Goal: Transaction & Acquisition: Purchase product/service

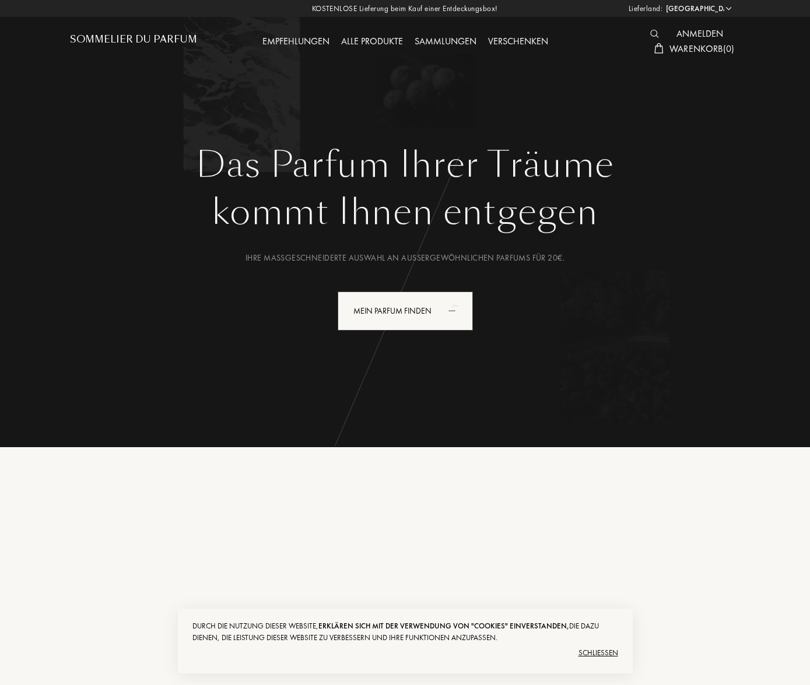
select select "DE"
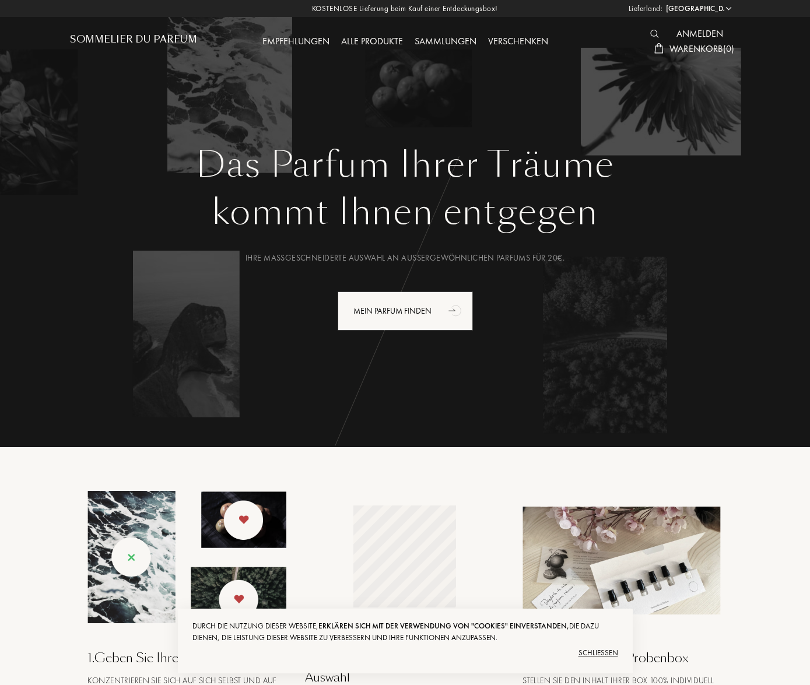
click at [303, 41] on div "Empfehlungen" at bounding box center [295, 41] width 79 height 15
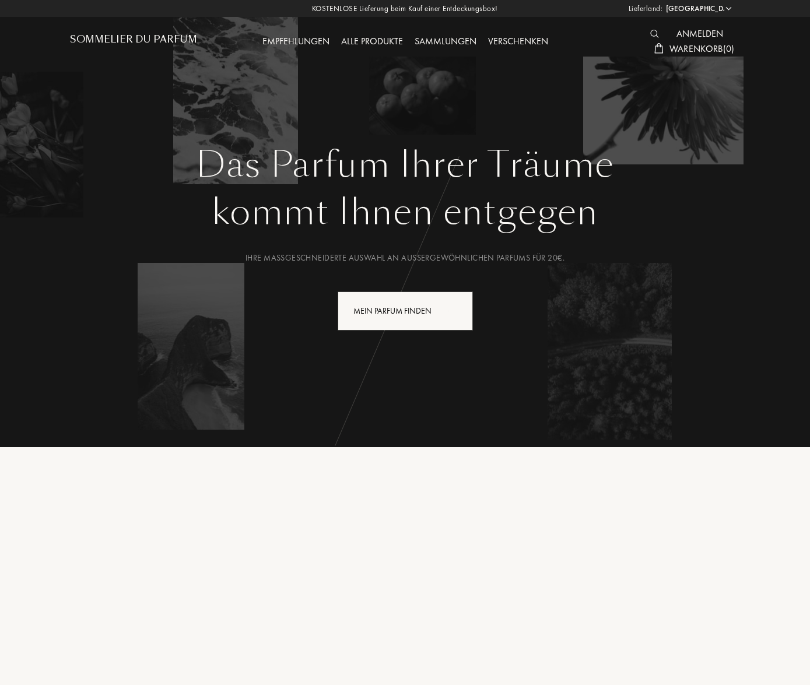
select select "DE"
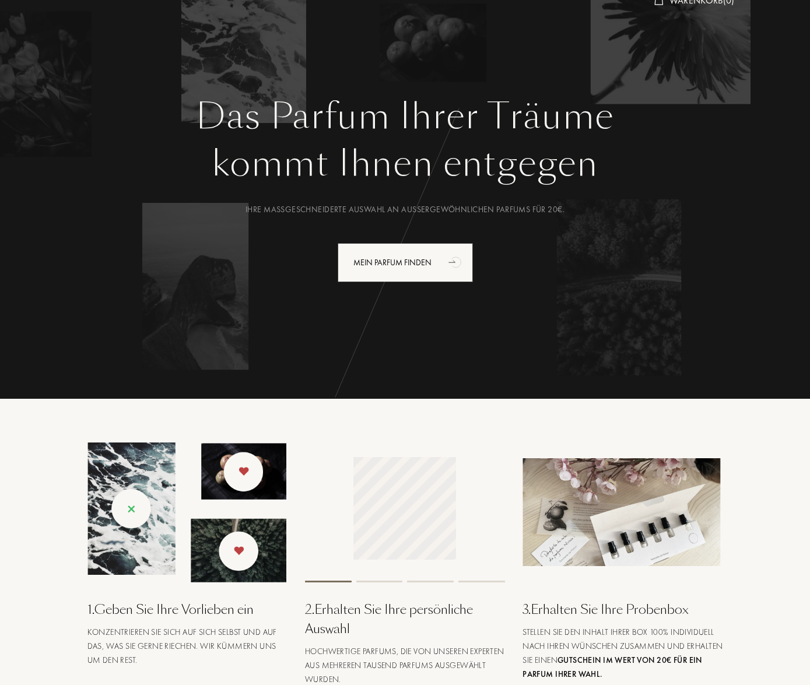
scroll to position [54, 0]
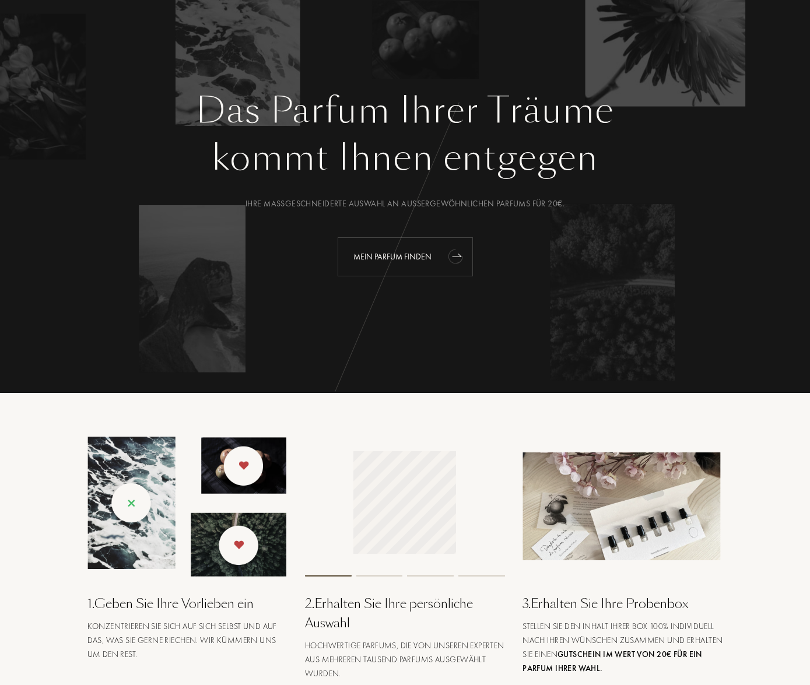
click at [431, 258] on div "Mein Parfum finden" at bounding box center [405, 256] width 135 height 39
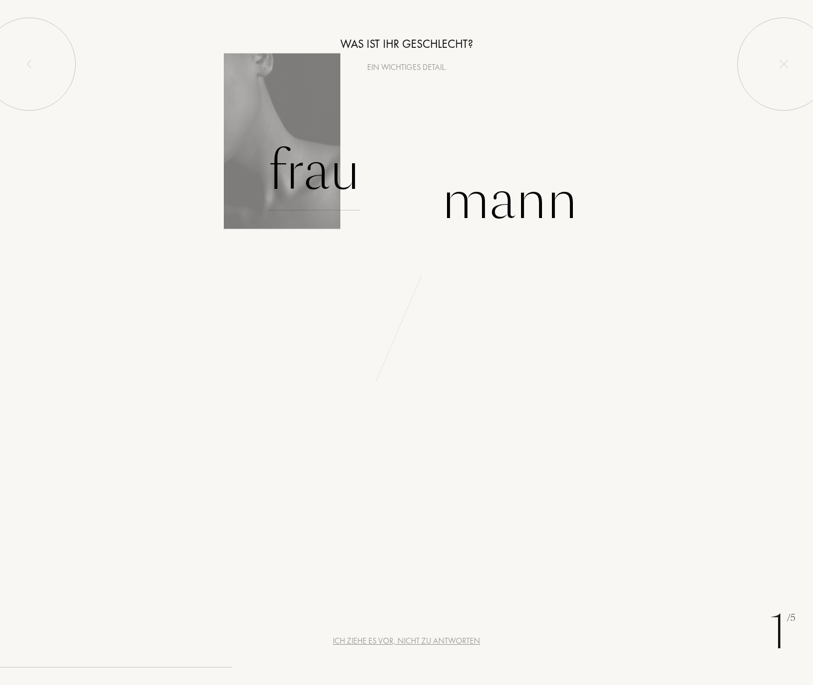
click at [309, 180] on div "Frau" at bounding box center [314, 171] width 92 height 79
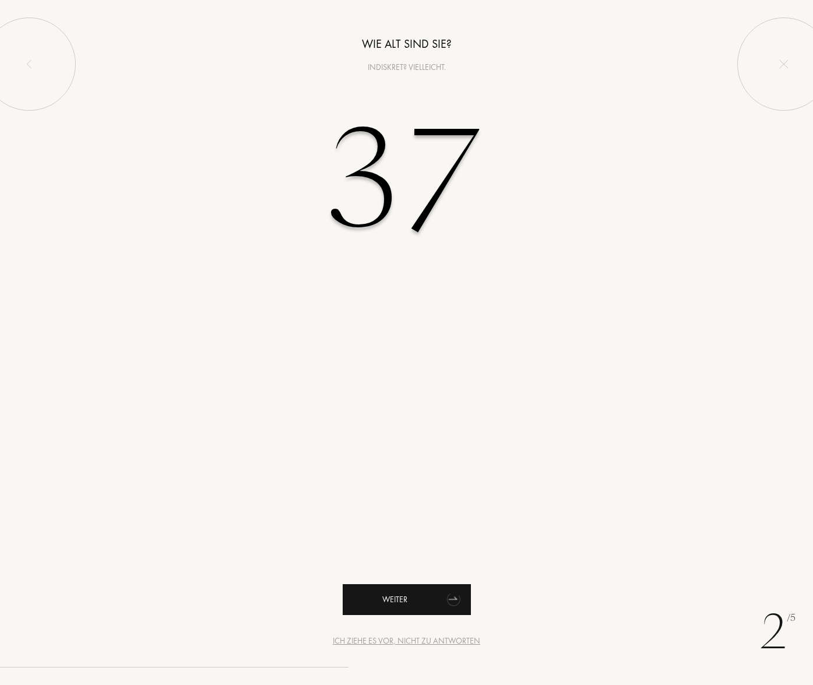
type input "37"
click at [428, 596] on div "Weiter" at bounding box center [407, 599] width 128 height 31
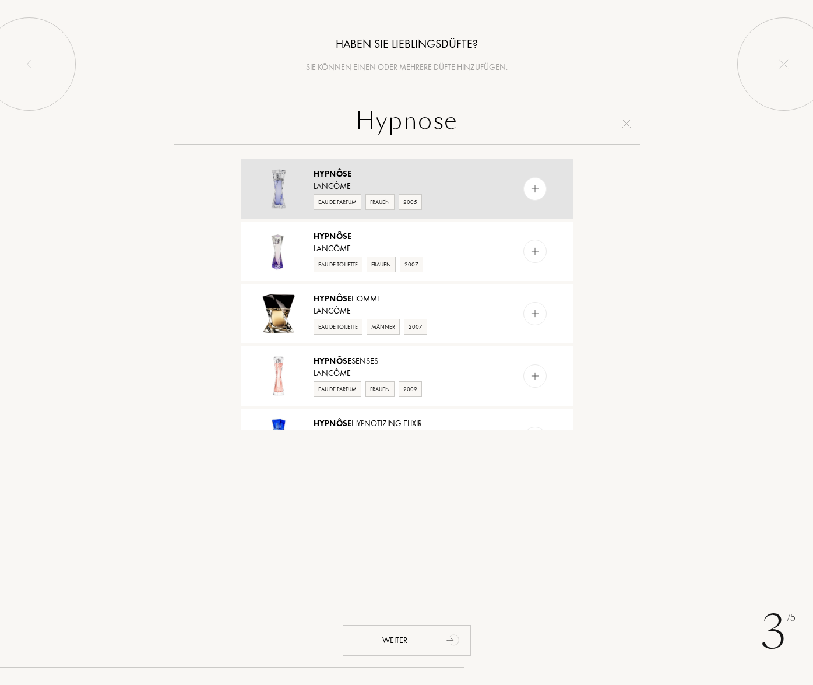
type input "Hypnose"
click at [533, 189] on img at bounding box center [534, 189] width 11 height 11
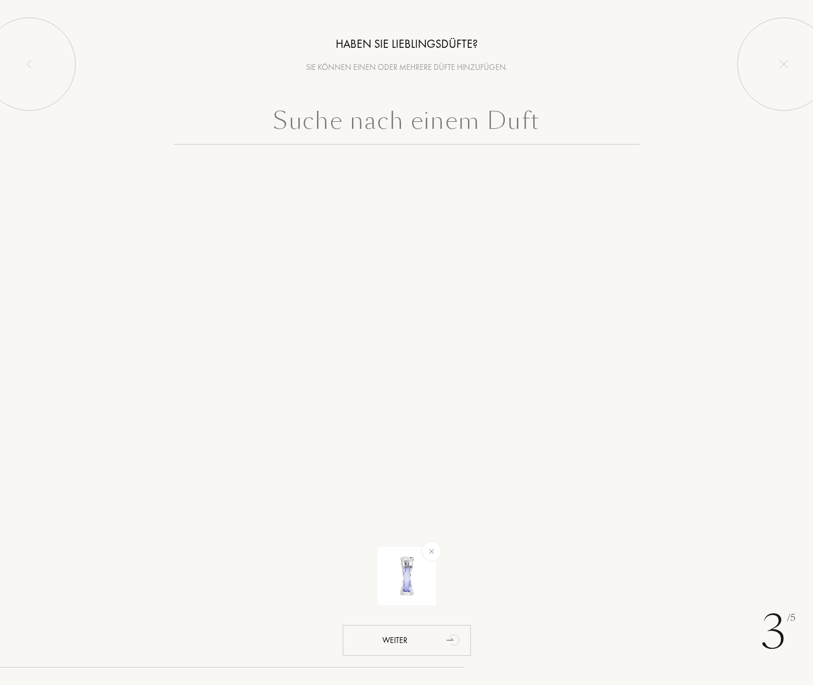
click at [418, 129] on input "text" at bounding box center [407, 124] width 466 height 42
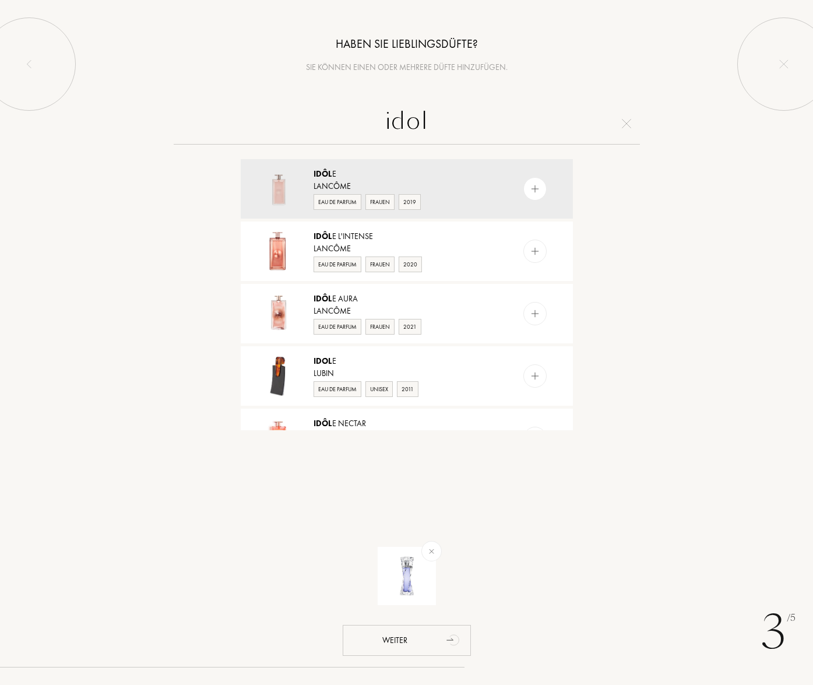
click at [414, 126] on input "idol" at bounding box center [407, 124] width 466 height 42
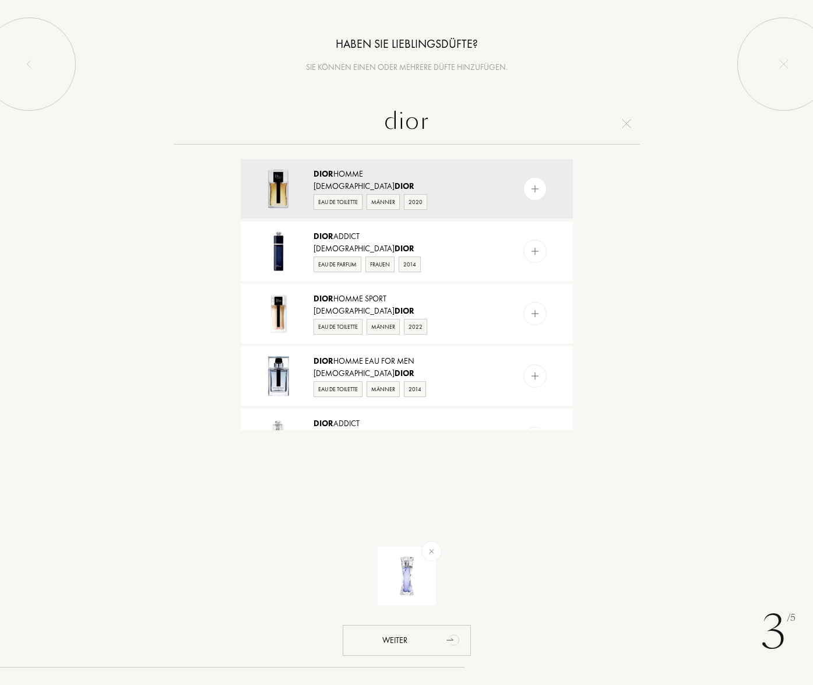
click at [413, 120] on input "dior" at bounding box center [407, 124] width 466 height 42
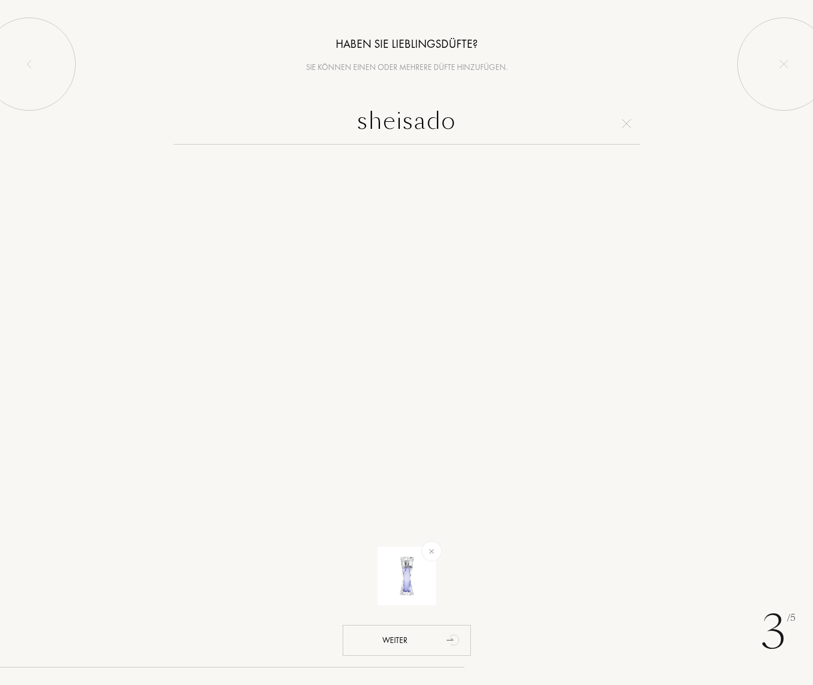
drag, startPoint x: 403, startPoint y: 122, endPoint x: 519, endPoint y: 123, distance: 115.4
click at [519, 123] on input "sheisado" at bounding box center [407, 124] width 466 height 42
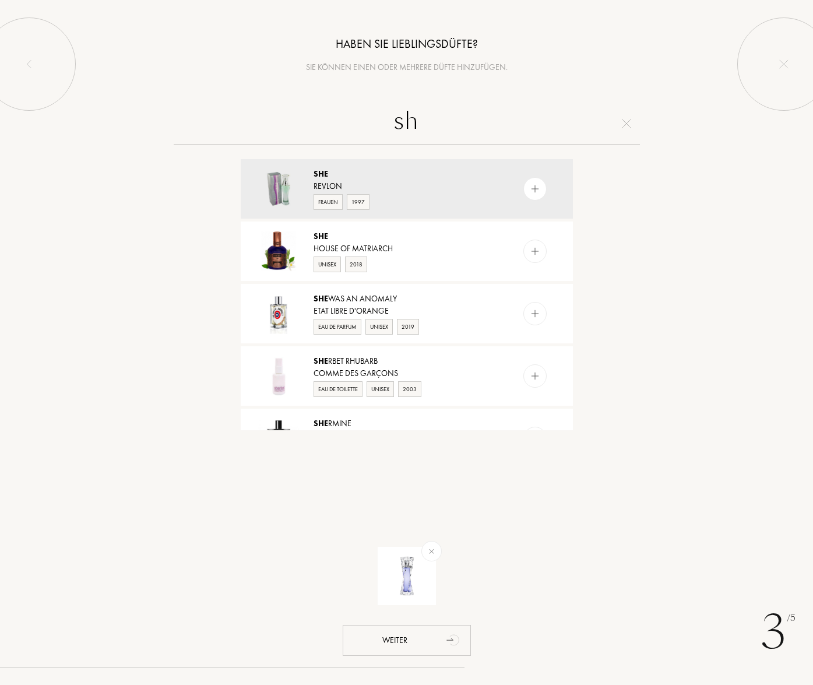
type input "s"
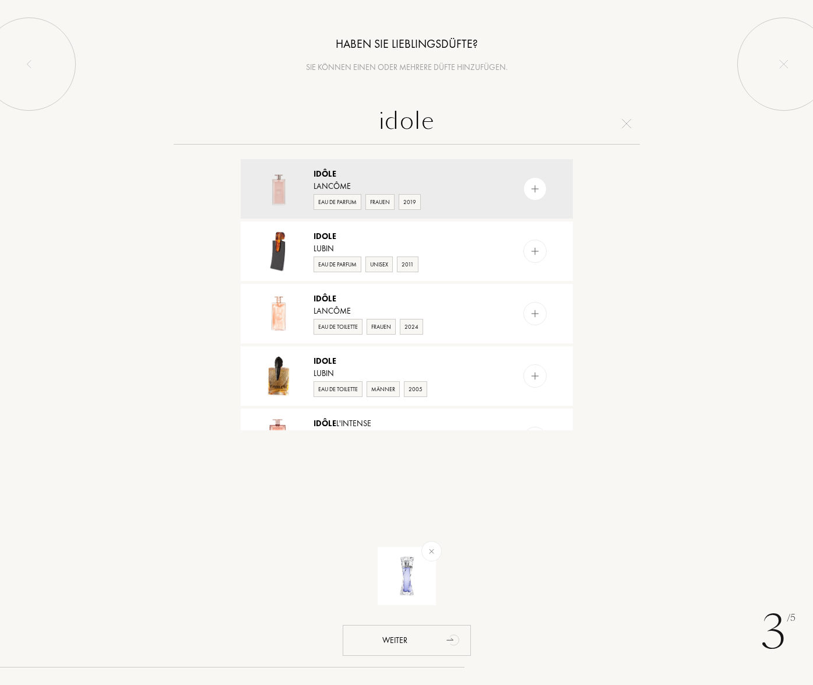
click at [433, 122] on input "idole" at bounding box center [407, 124] width 466 height 42
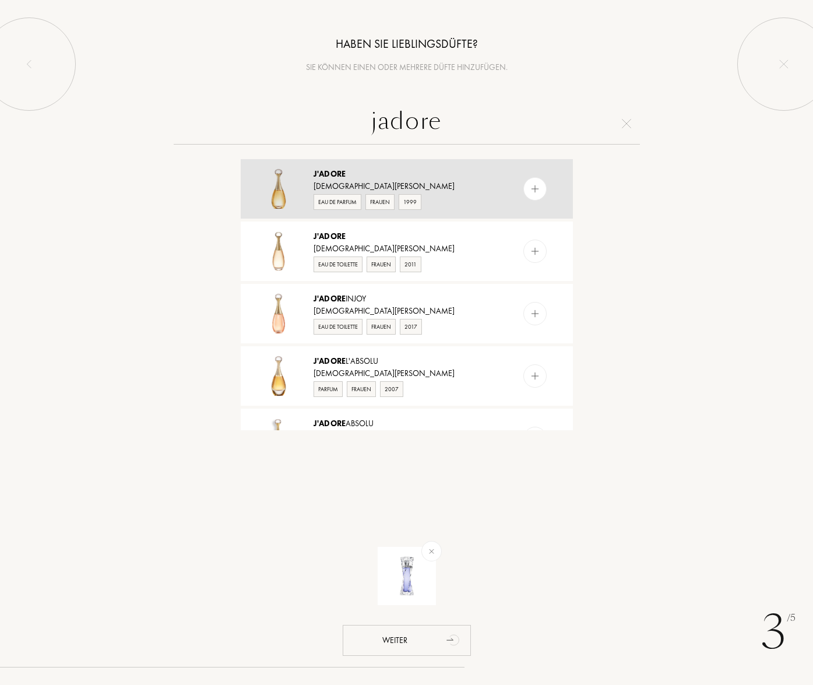
type input "jadore"
click at [537, 191] on img at bounding box center [534, 189] width 11 height 11
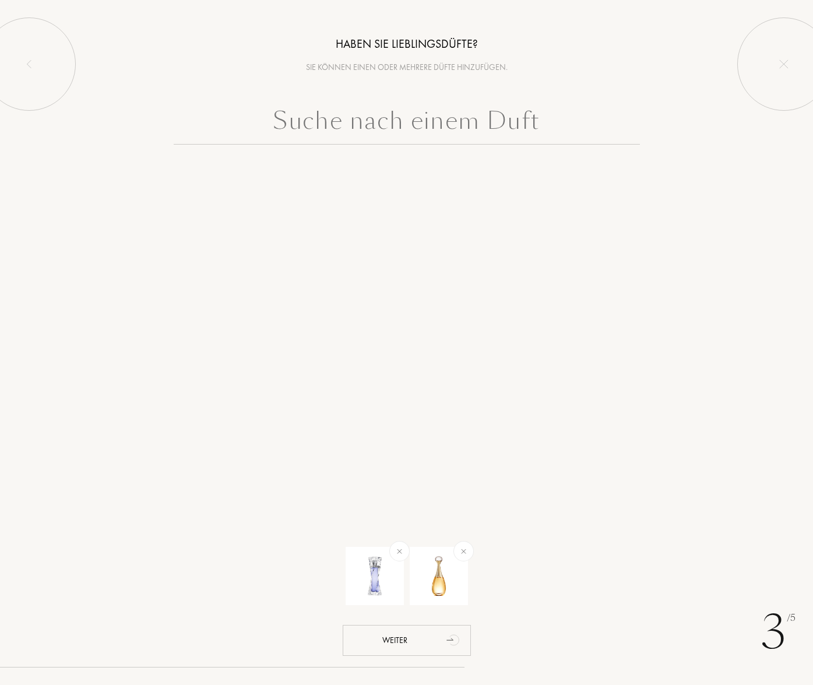
click at [437, 129] on input "text" at bounding box center [407, 124] width 466 height 42
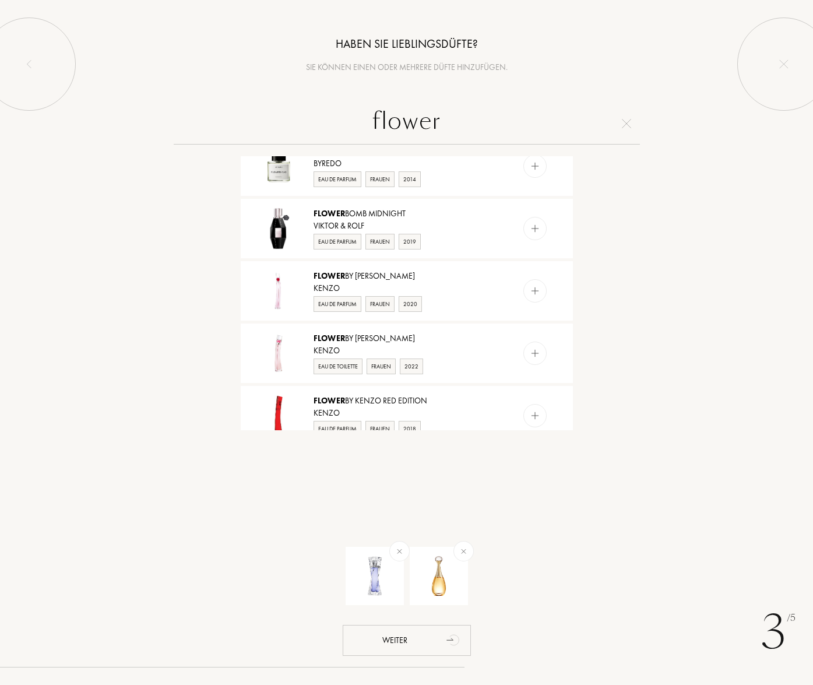
scroll to position [389, 0]
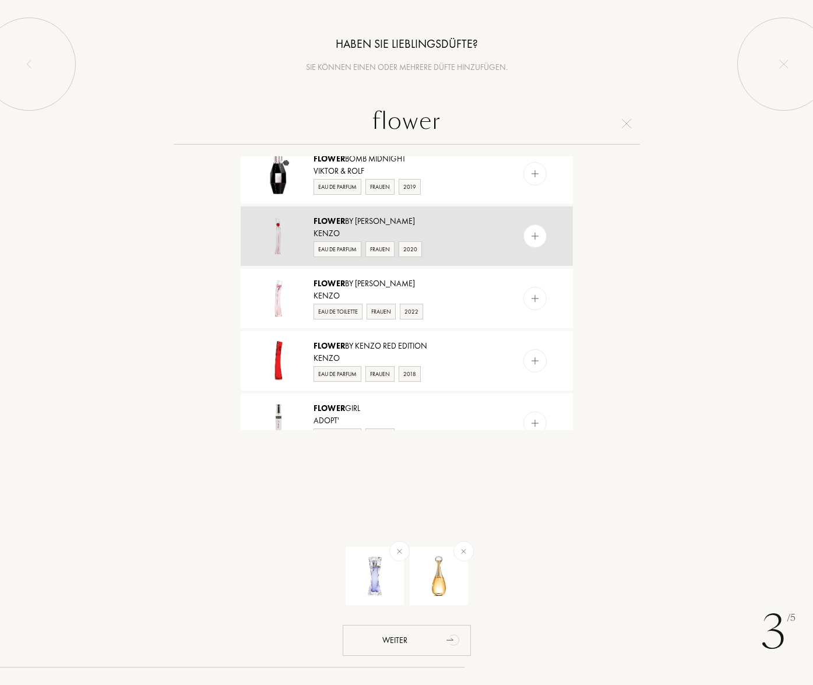
type input "flower"
click at [535, 238] on img at bounding box center [534, 236] width 11 height 11
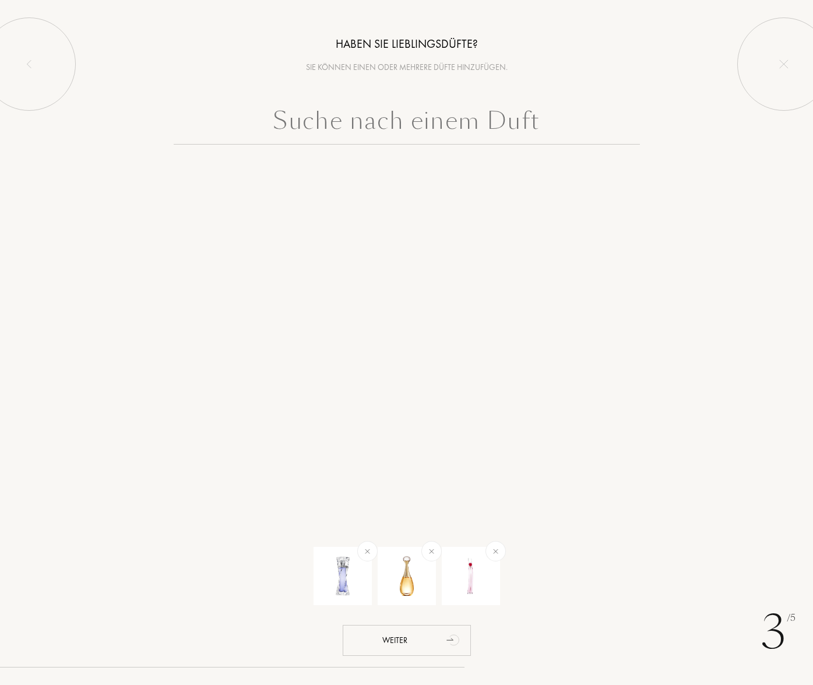
scroll to position [0, 0]
click at [365, 126] on input "text" at bounding box center [407, 124] width 466 height 42
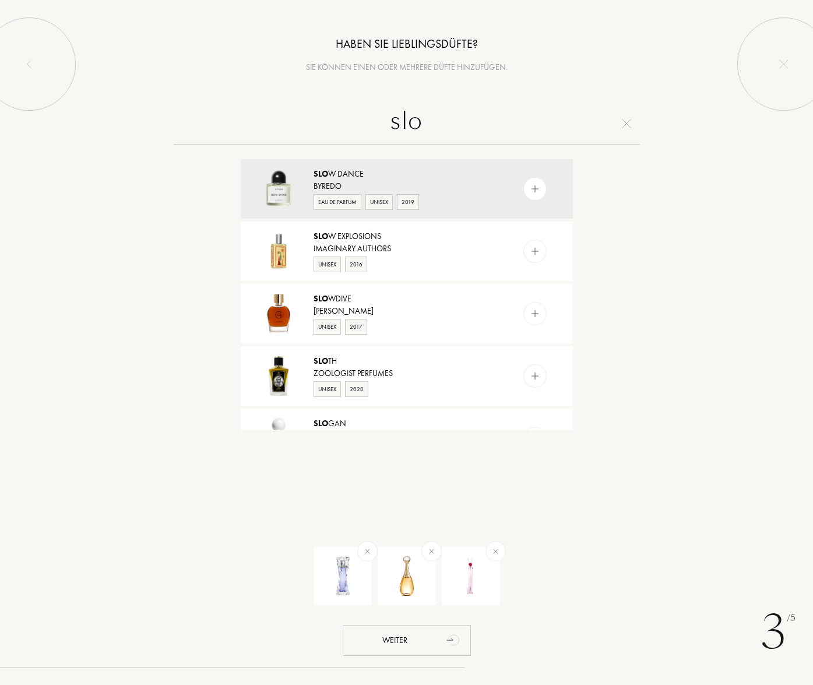
click at [429, 117] on input "slo" at bounding box center [407, 124] width 466 height 42
click at [427, 117] on input "slo" at bounding box center [407, 124] width 466 height 42
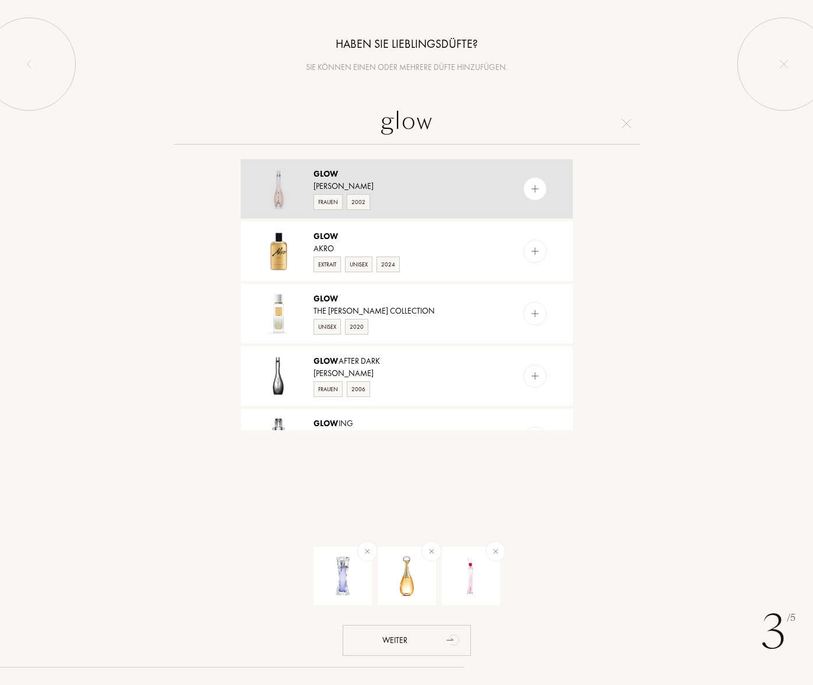
type input "glow"
click at [536, 191] on img at bounding box center [534, 189] width 11 height 11
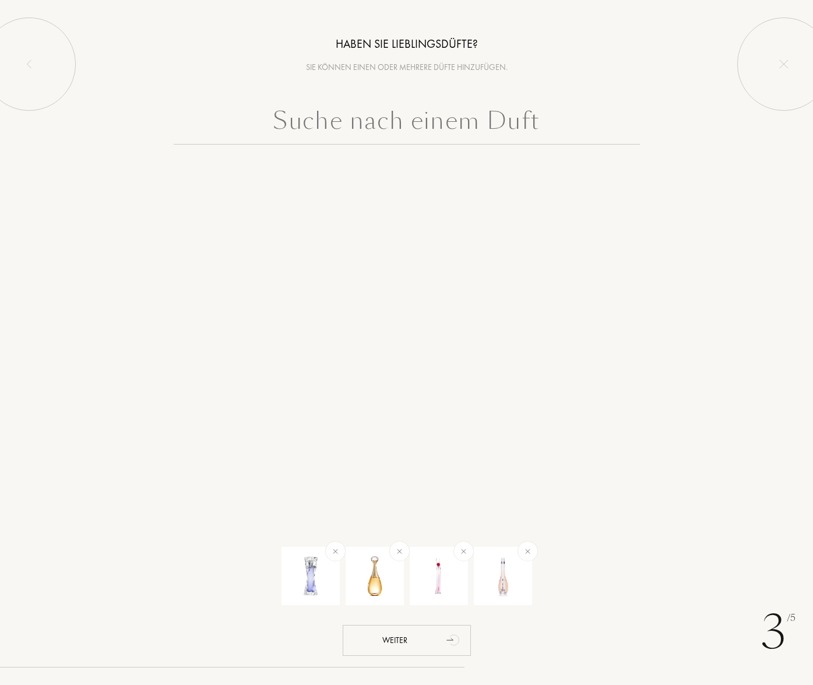
click at [441, 126] on input "text" at bounding box center [407, 124] width 466 height 42
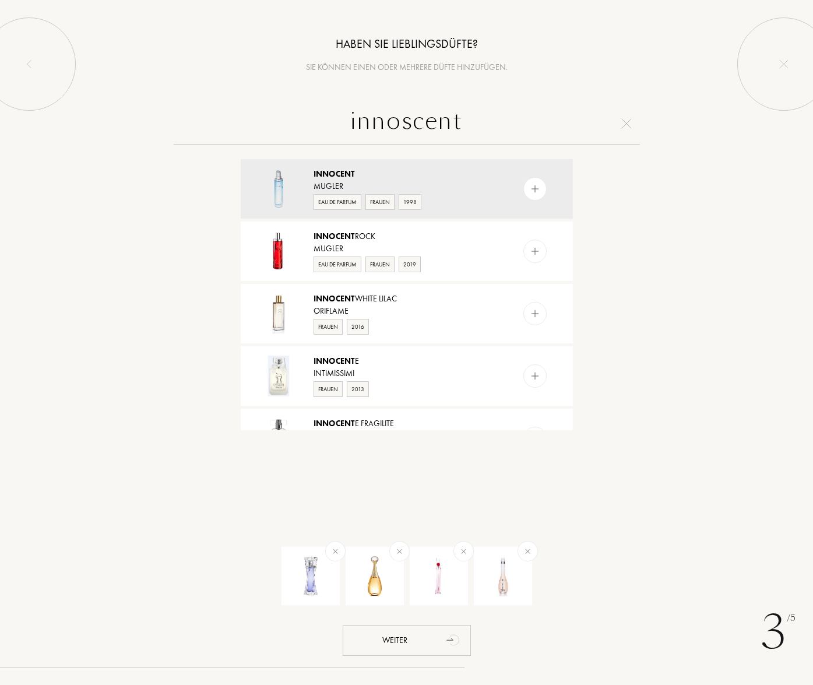
click at [432, 124] on input "innoscent" at bounding box center [407, 124] width 466 height 42
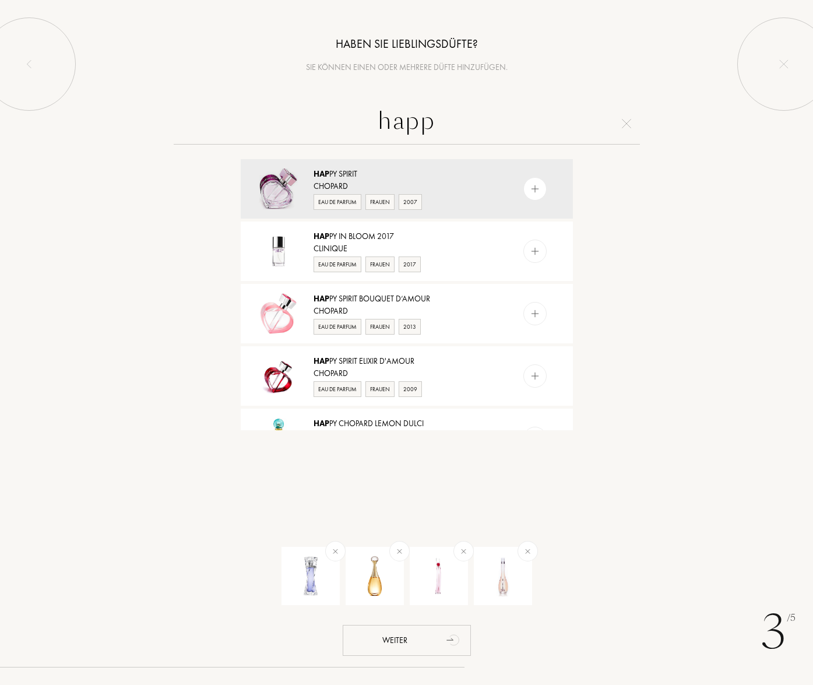
type input "happy"
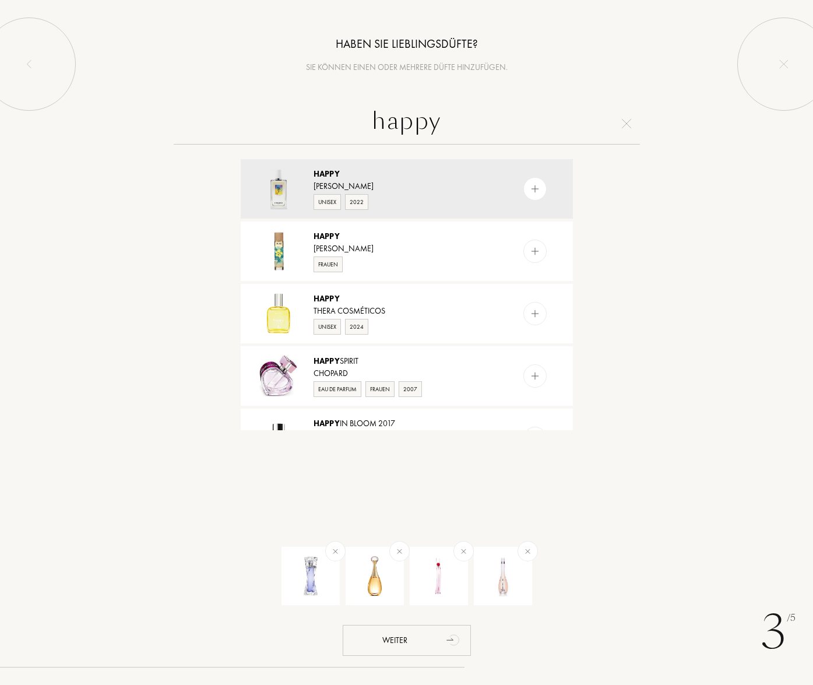
click at [415, 121] on input "happy" at bounding box center [407, 124] width 466 height 42
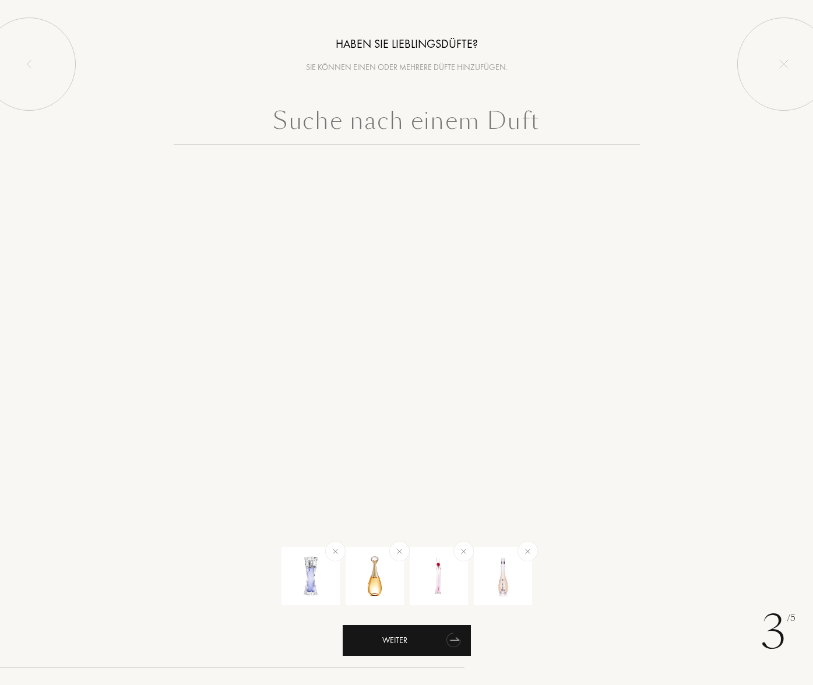
click at [436, 637] on div "Weiter" at bounding box center [407, 640] width 128 height 31
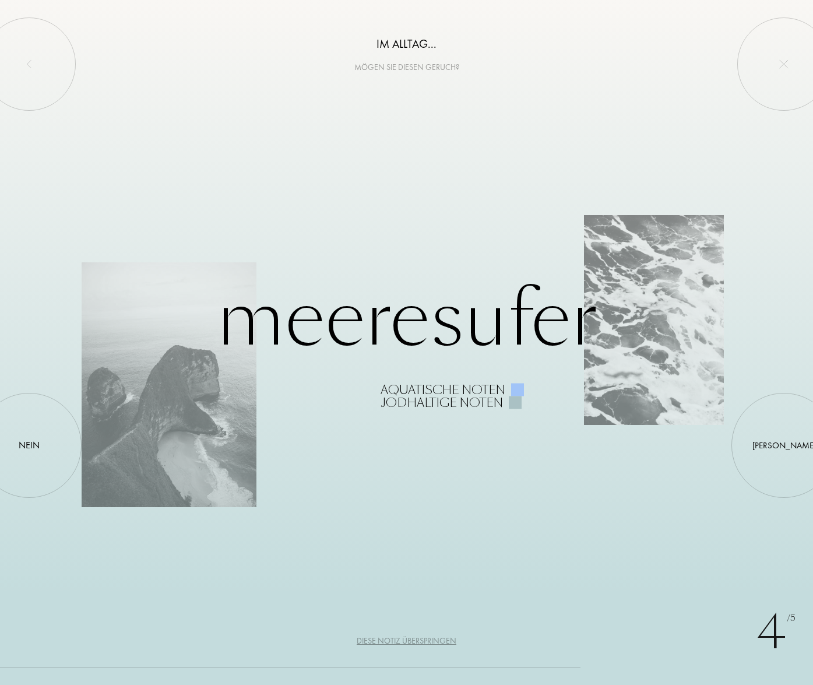
click at [518, 401] on div at bounding box center [515, 402] width 13 height 13
click at [516, 389] on div at bounding box center [517, 389] width 13 height 13
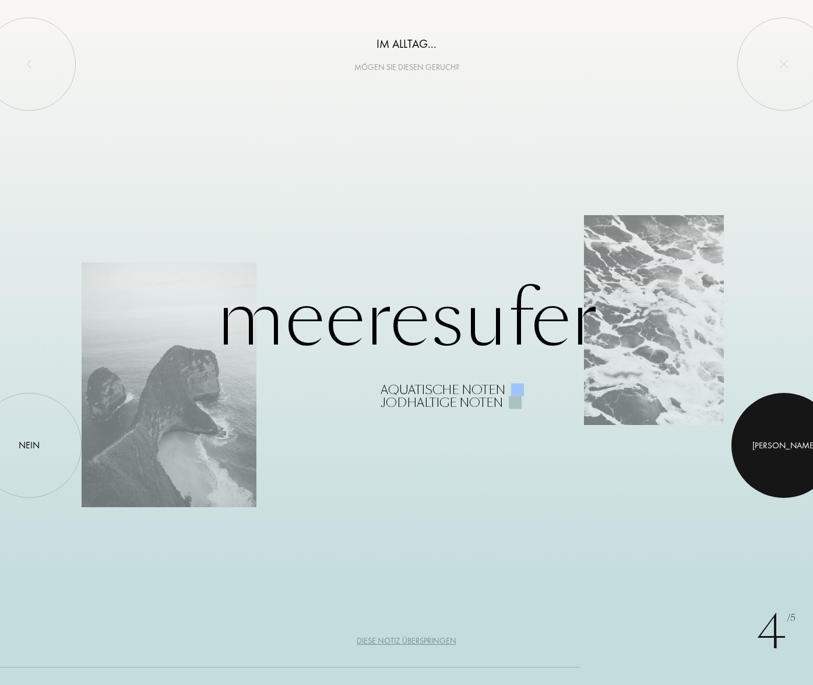
click at [787, 440] on div "Ja" at bounding box center [785, 445] width 64 height 13
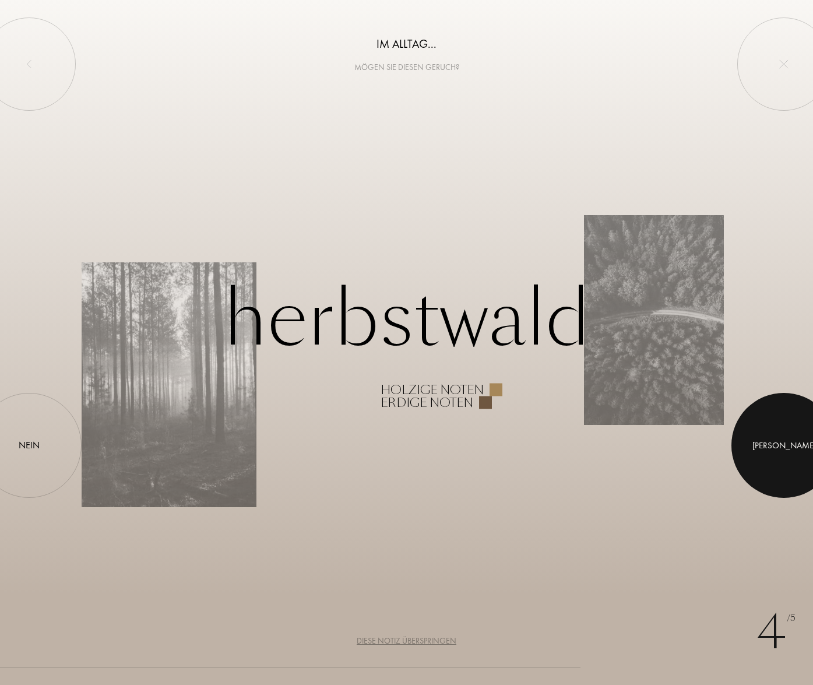
click at [799, 456] on div at bounding box center [784, 445] width 105 height 105
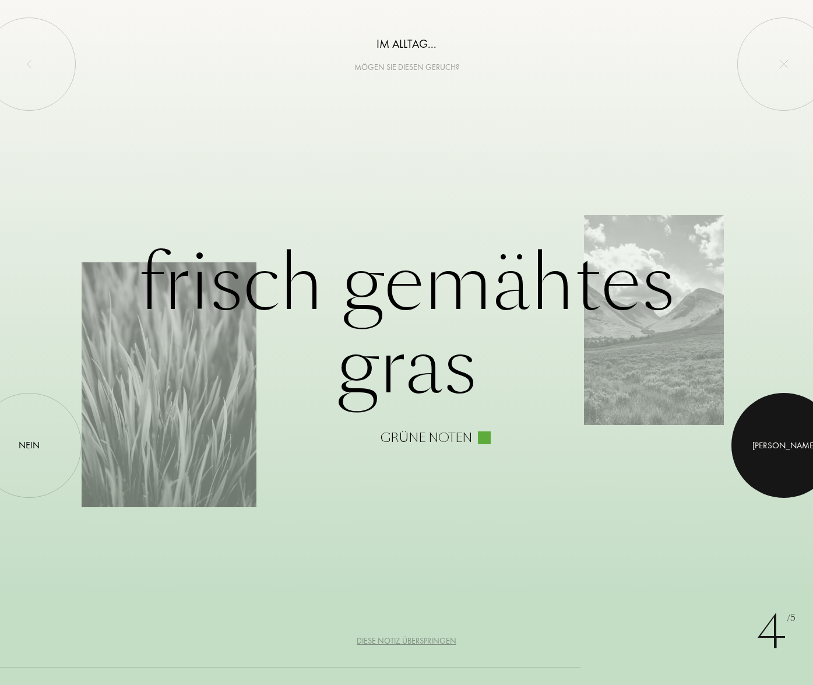
click at [747, 435] on div at bounding box center [784, 445] width 105 height 105
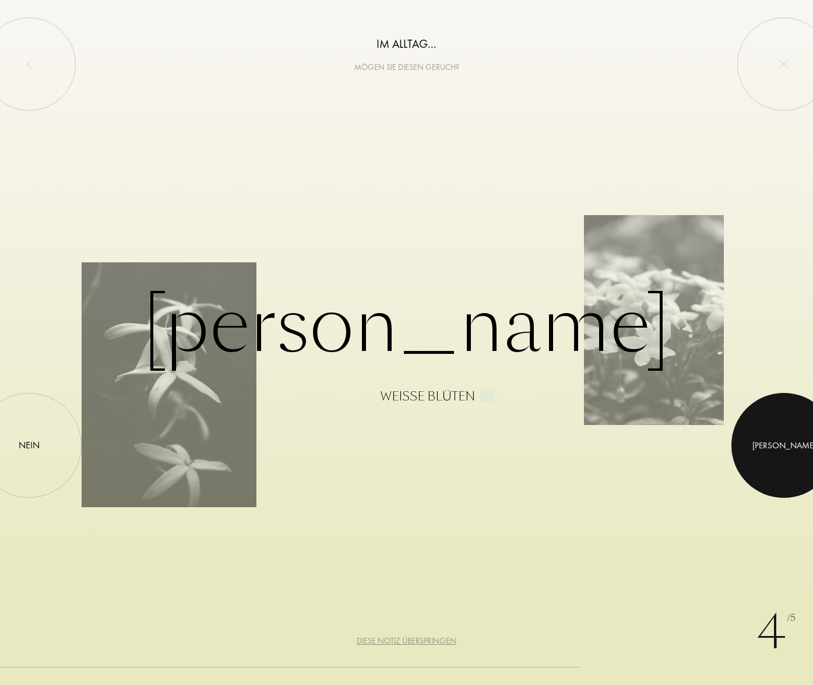
click at [792, 431] on div at bounding box center [784, 445] width 105 height 105
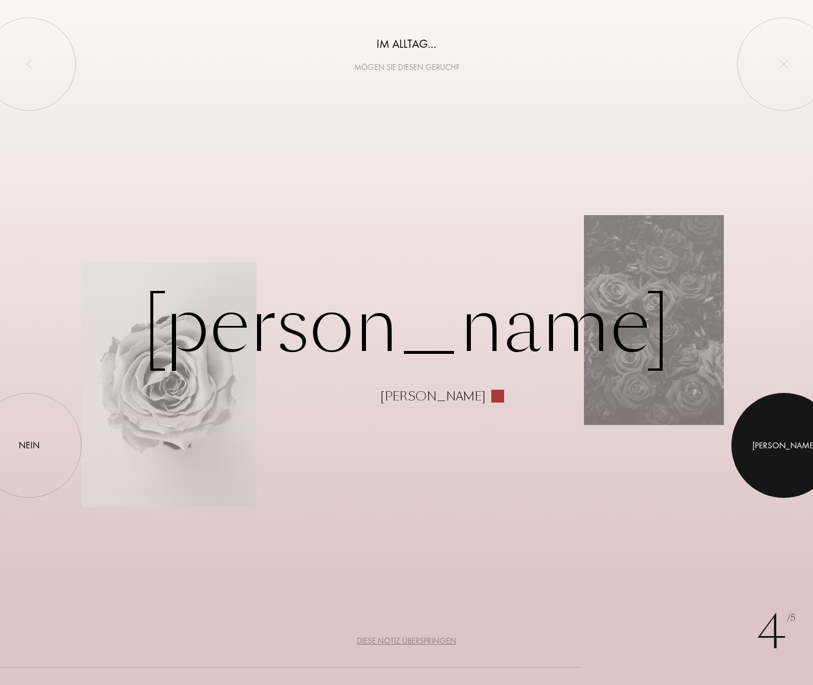
click at [785, 443] on div "Ja" at bounding box center [785, 445] width 64 height 13
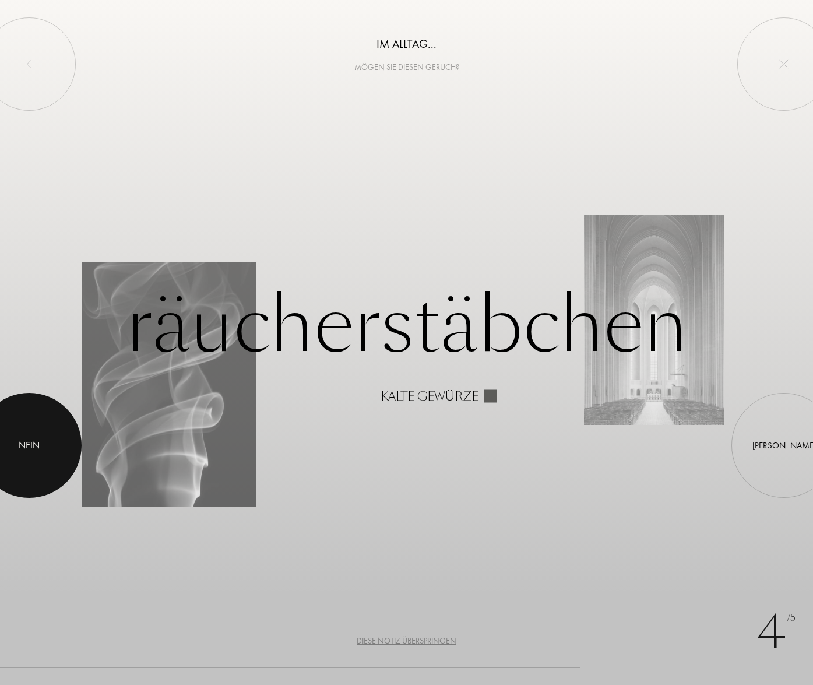
click at [36, 459] on div at bounding box center [29, 445] width 105 height 105
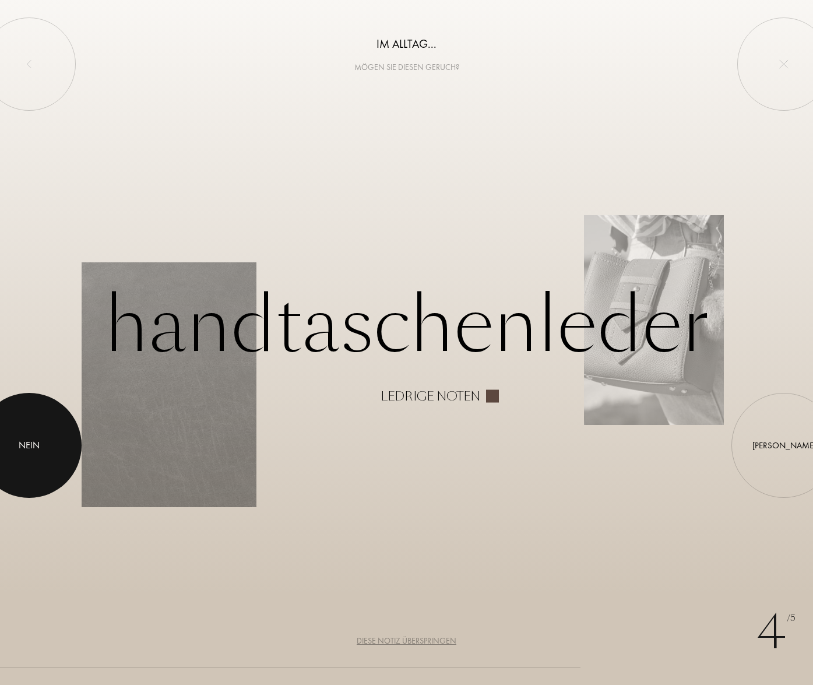
click at [40, 442] on div at bounding box center [29, 445] width 105 height 105
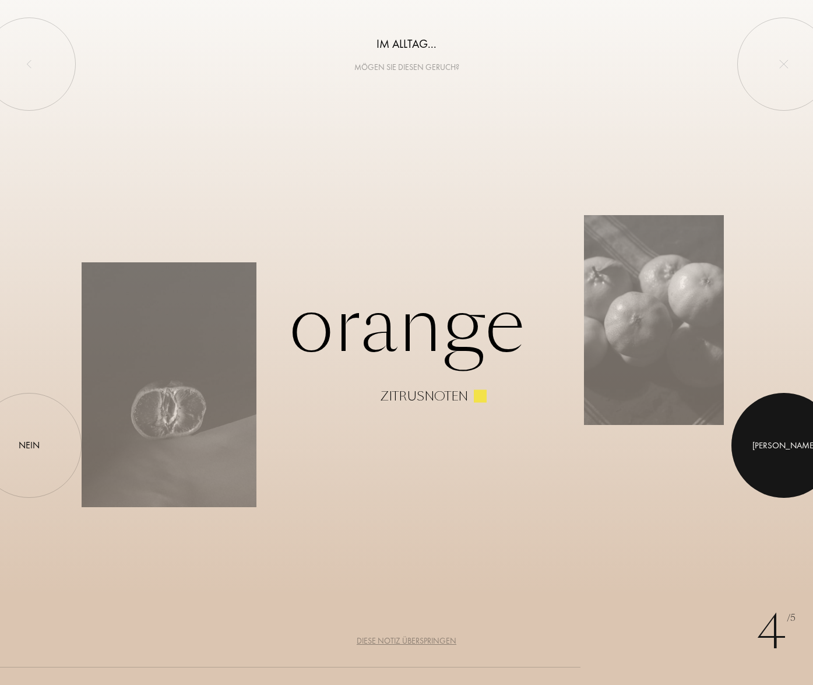
click at [774, 435] on div at bounding box center [784, 445] width 105 height 105
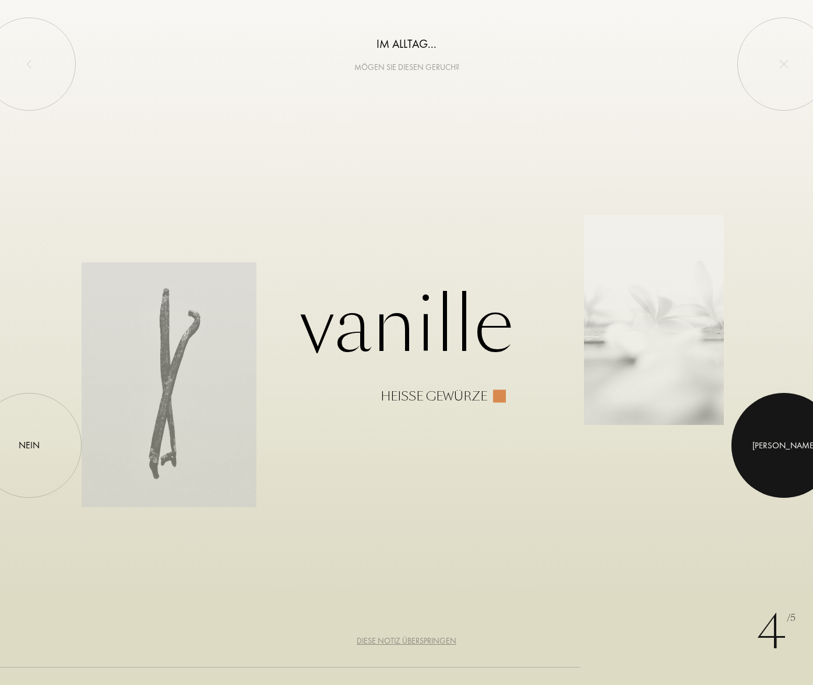
click at [755, 436] on div at bounding box center [784, 445] width 105 height 105
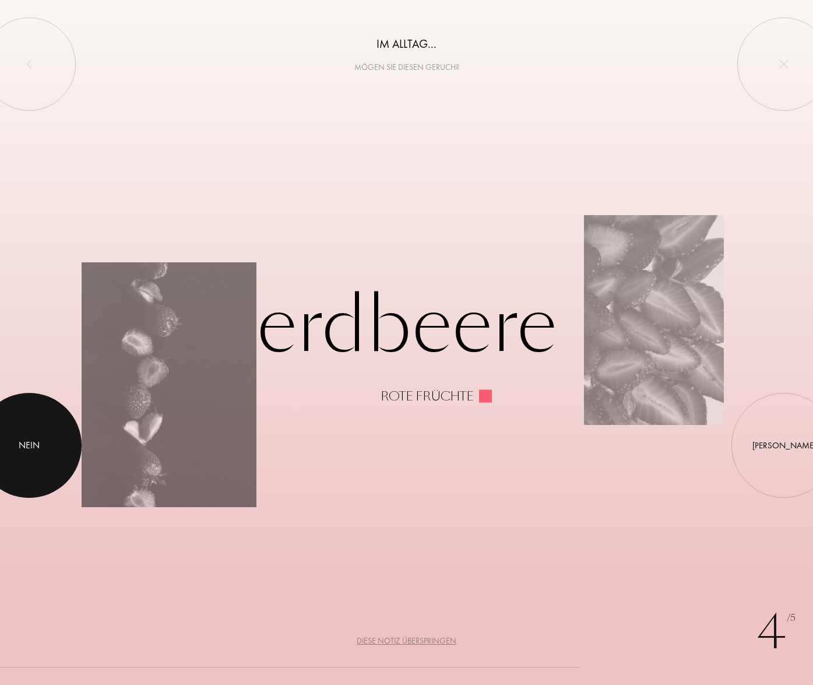
click at [31, 454] on div at bounding box center [29, 445] width 105 height 105
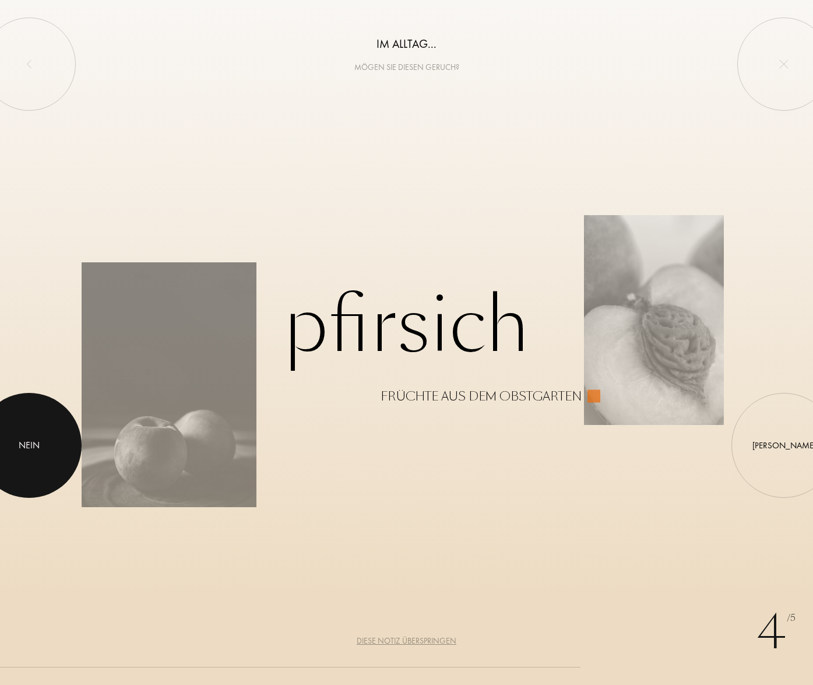
click at [40, 447] on div "Nein" at bounding box center [29, 445] width 21 height 14
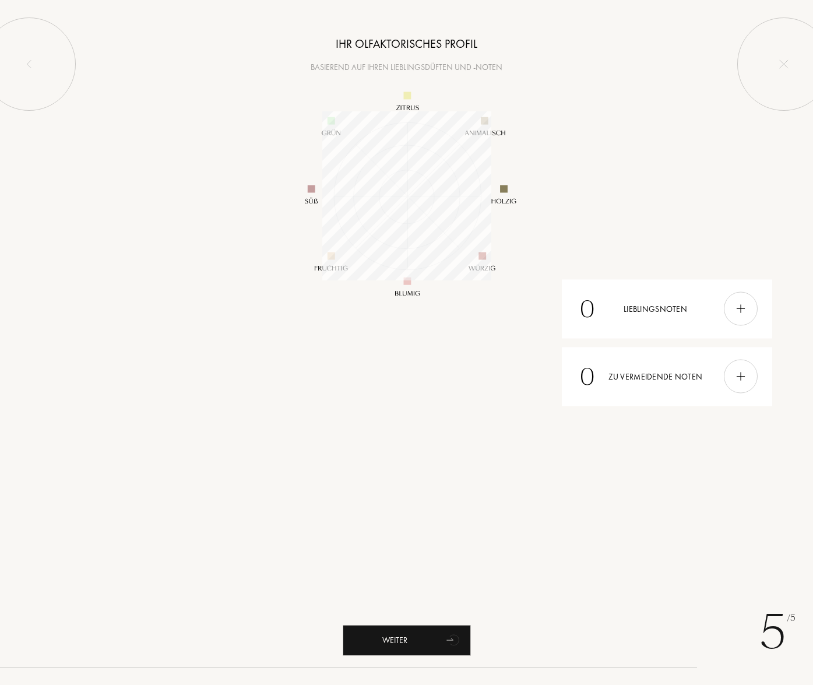
scroll to position [169, 169]
click at [396, 642] on div "Weiter" at bounding box center [407, 640] width 128 height 31
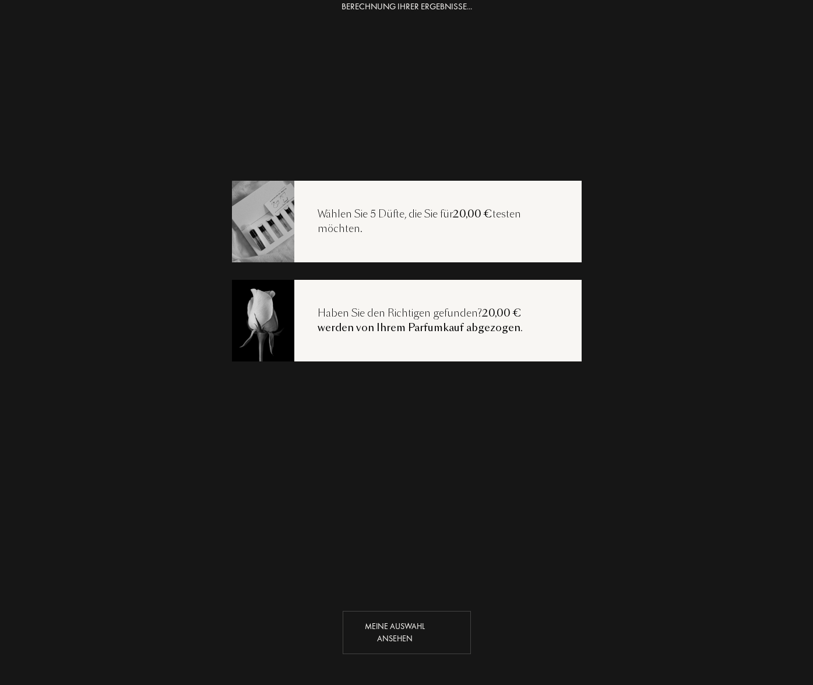
scroll to position [23, 0]
click at [414, 626] on div "Meine Auswahl ansehen" at bounding box center [407, 632] width 128 height 43
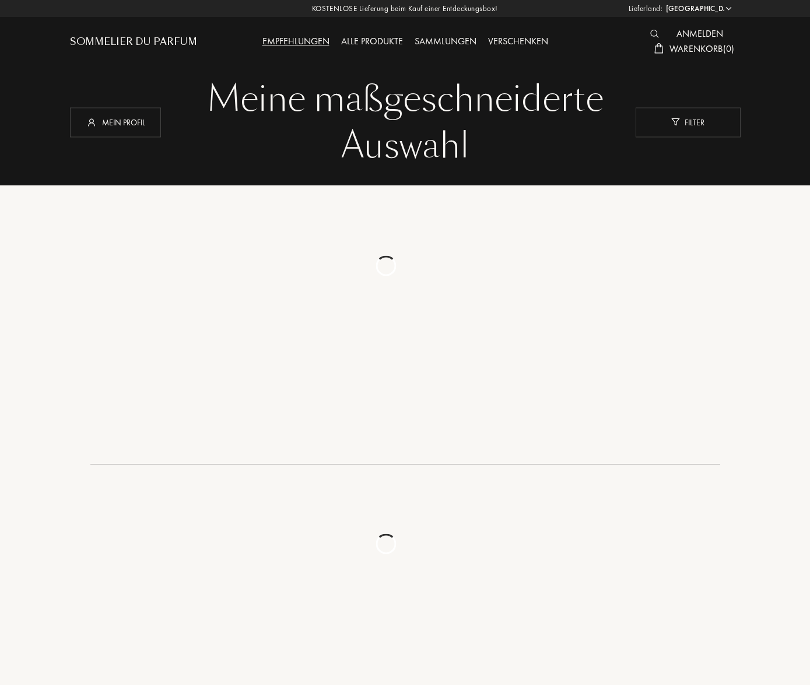
select select "DE"
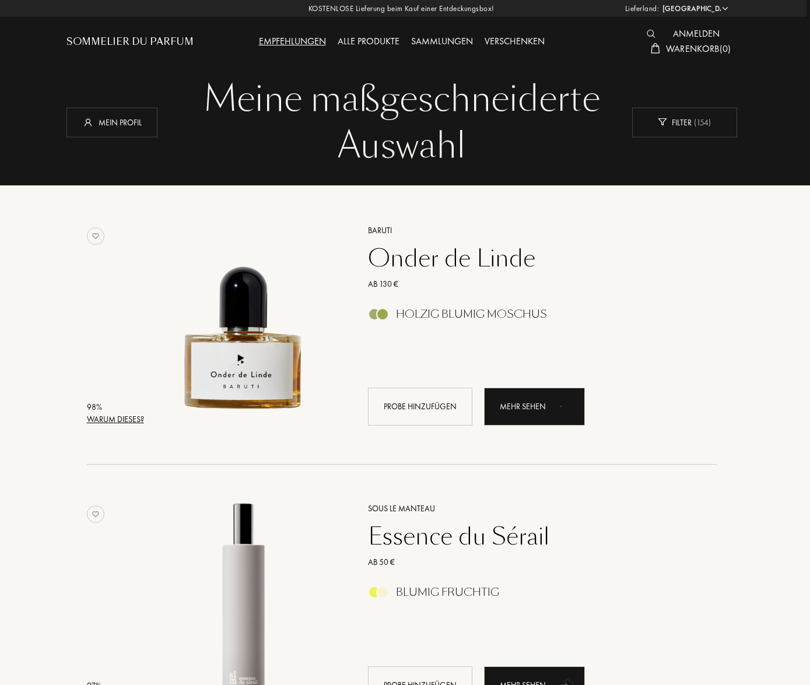
scroll to position [0, 3]
click at [542, 405] on div "Mehr sehen" at bounding box center [534, 407] width 101 height 38
click at [427, 403] on div "Probe hinzufügen" at bounding box center [420, 407] width 104 height 38
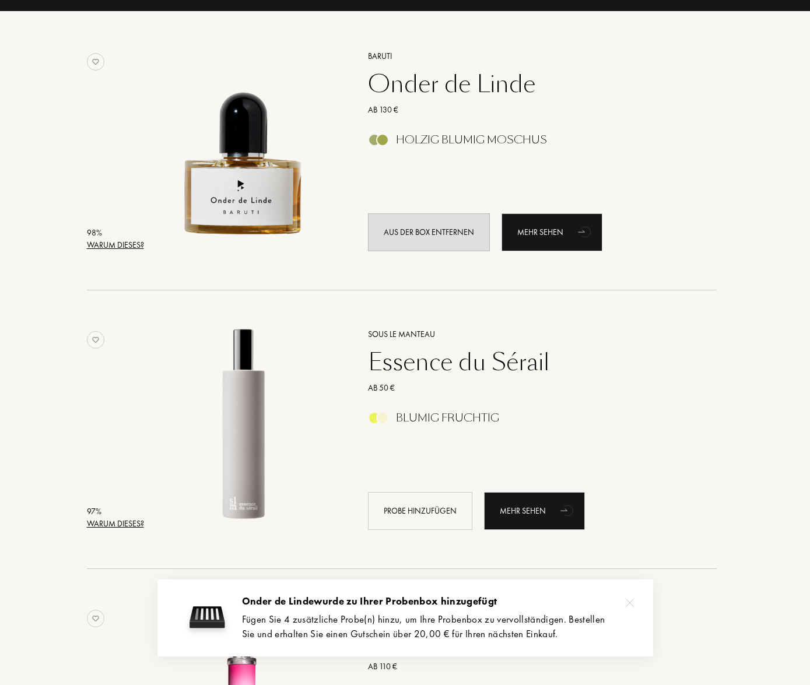
scroll to position [225, 3]
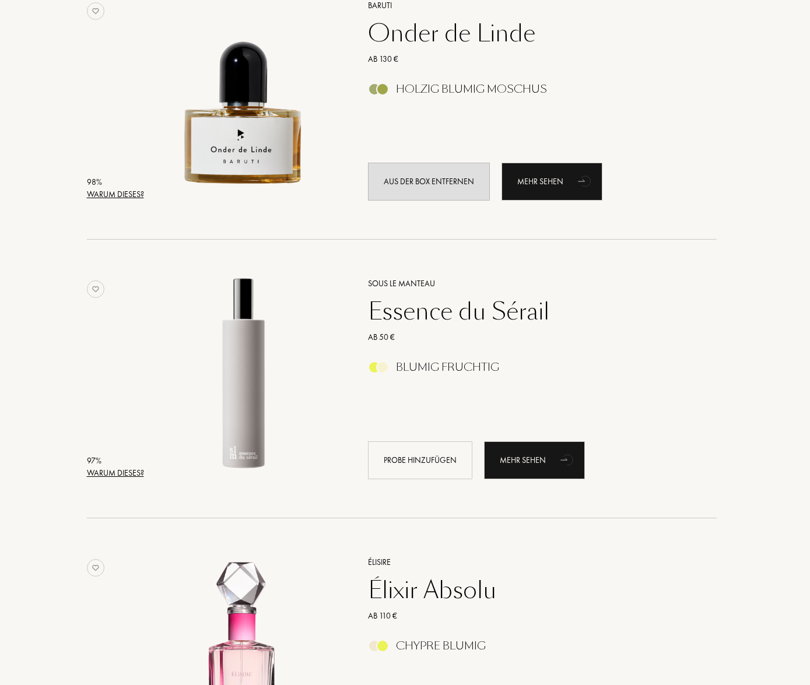
click at [129, 472] on div "Warum dieses?" at bounding box center [115, 473] width 57 height 12
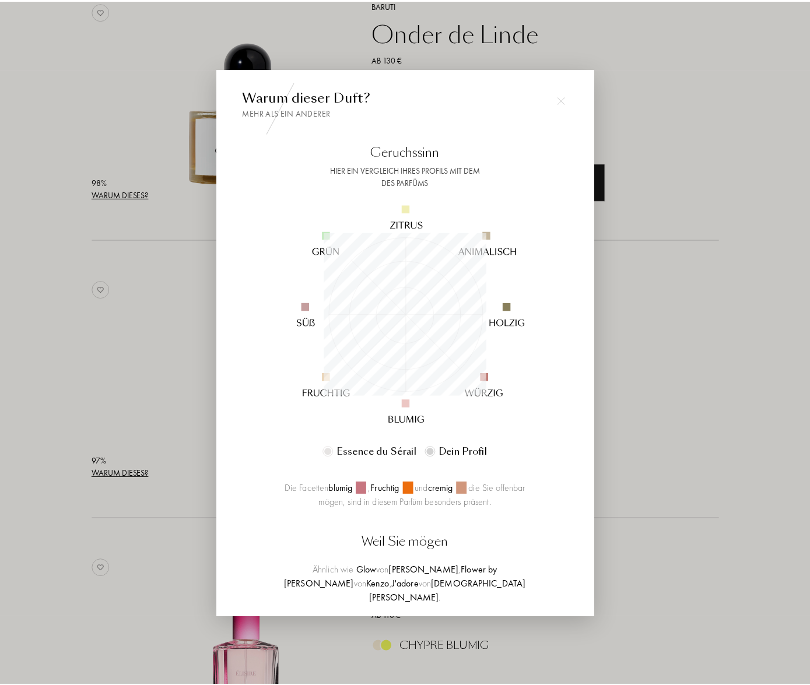
scroll to position [163, 163]
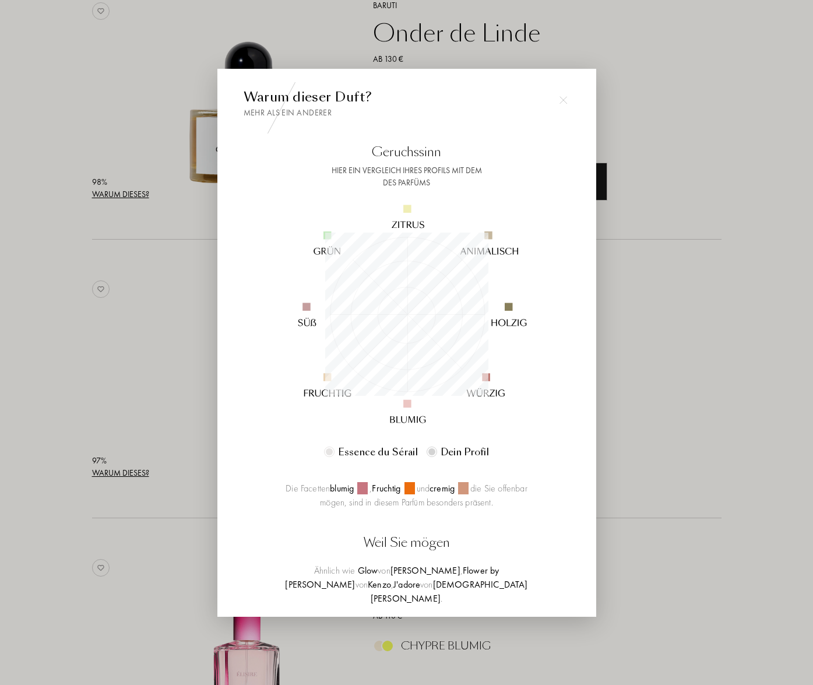
click at [562, 97] on img at bounding box center [564, 100] width 8 height 8
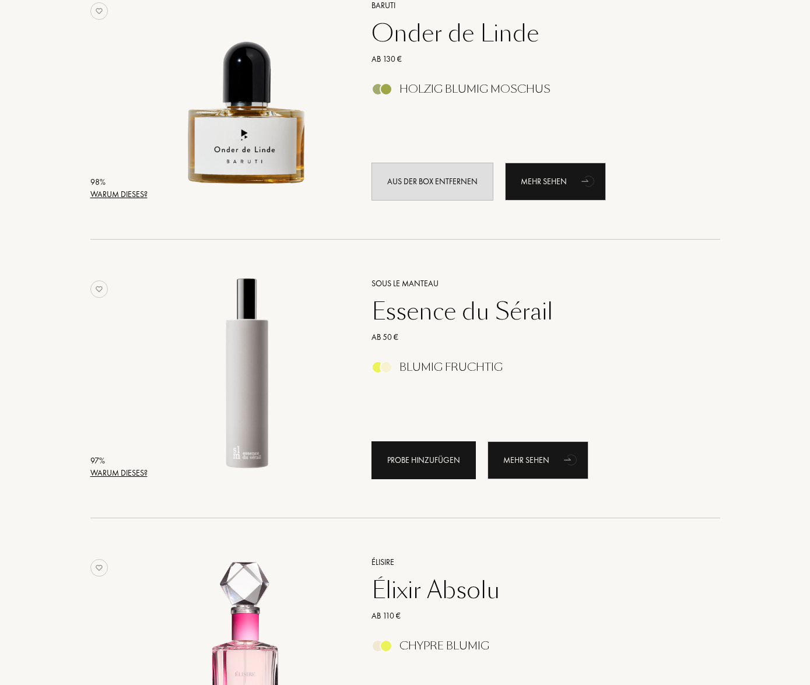
click at [442, 460] on div "Probe hinzufügen" at bounding box center [423, 460] width 104 height 38
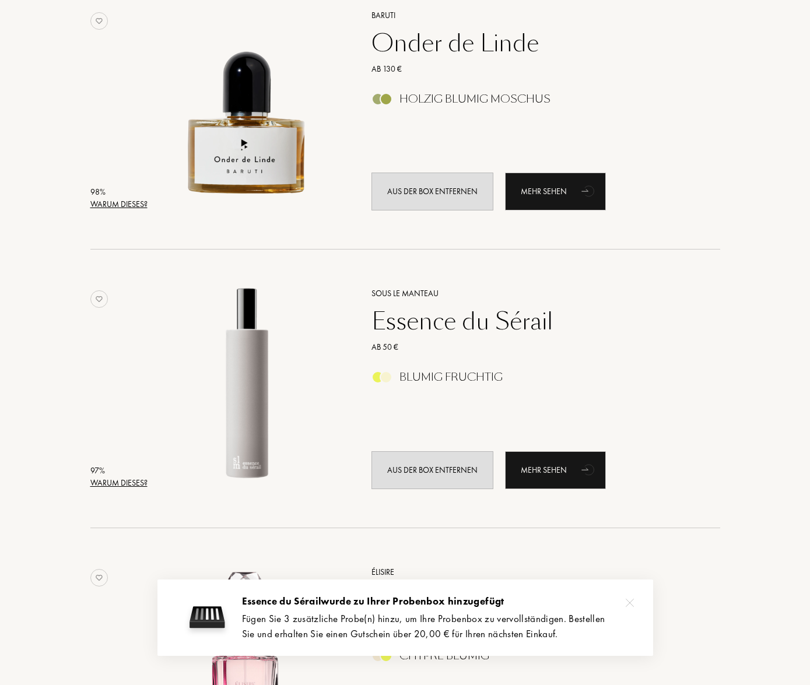
click at [130, 195] on div "98 % Warum dieses?" at bounding box center [118, 198] width 57 height 24
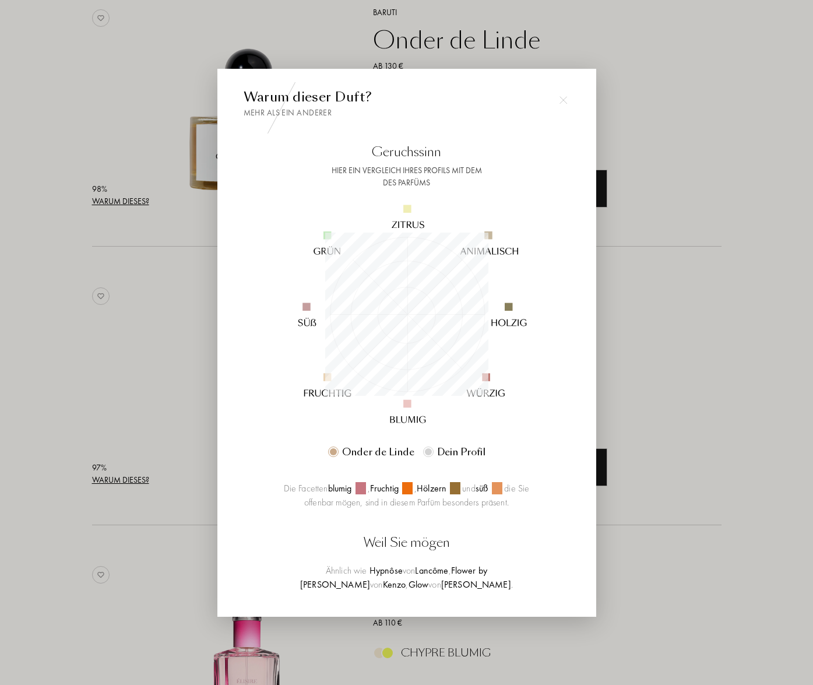
click at [561, 99] on img at bounding box center [564, 100] width 8 height 8
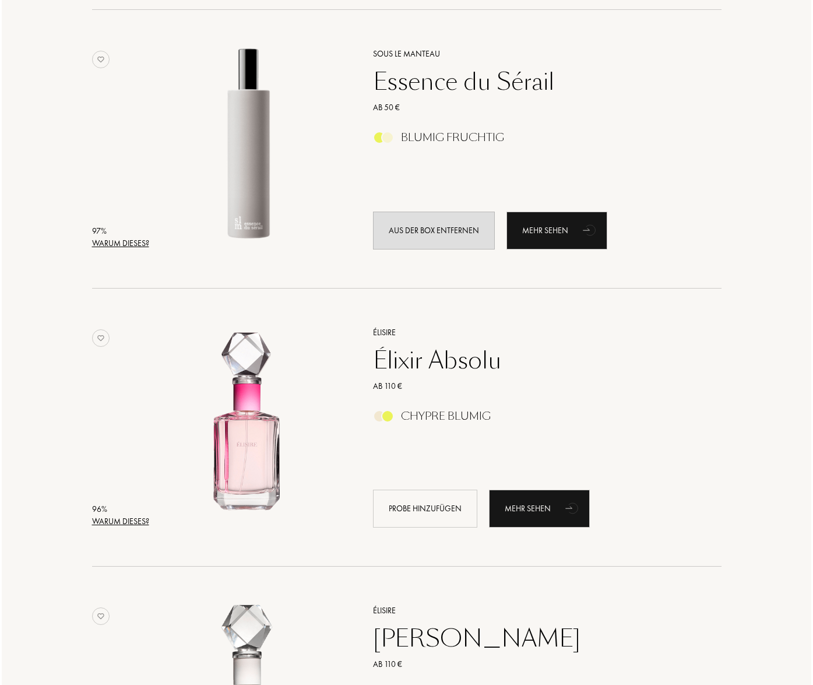
scroll to position [540, 0]
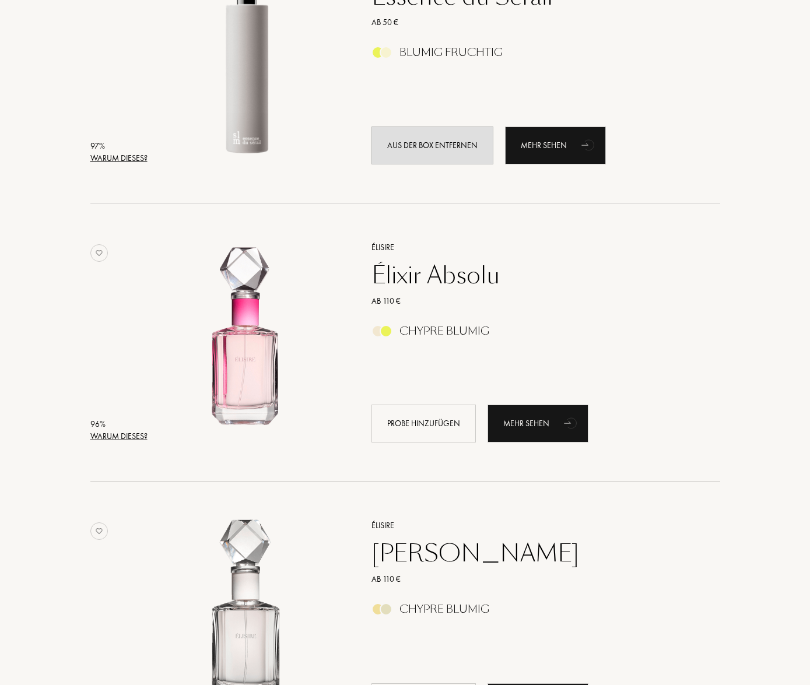
click at [113, 436] on div "Warum dieses?" at bounding box center [118, 436] width 57 height 12
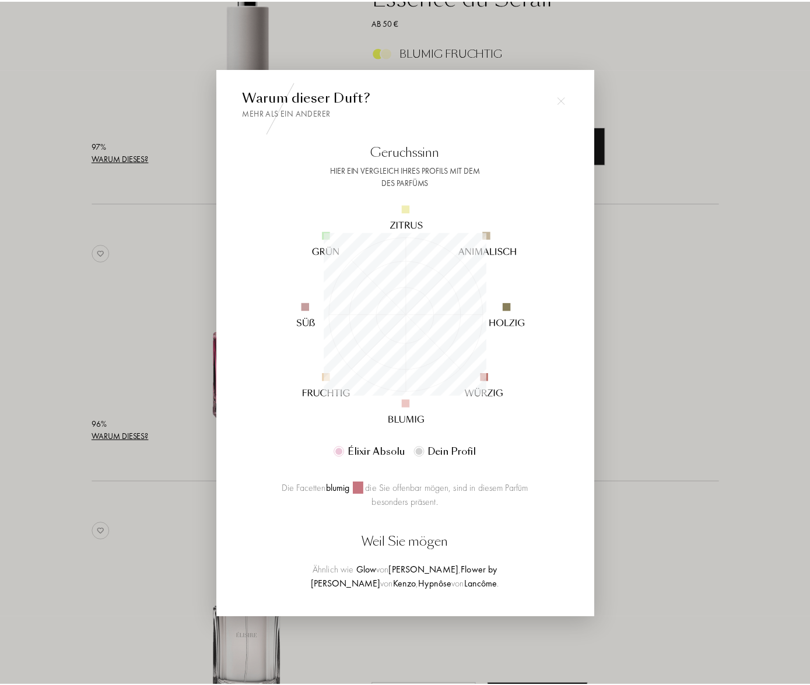
scroll to position [163, 163]
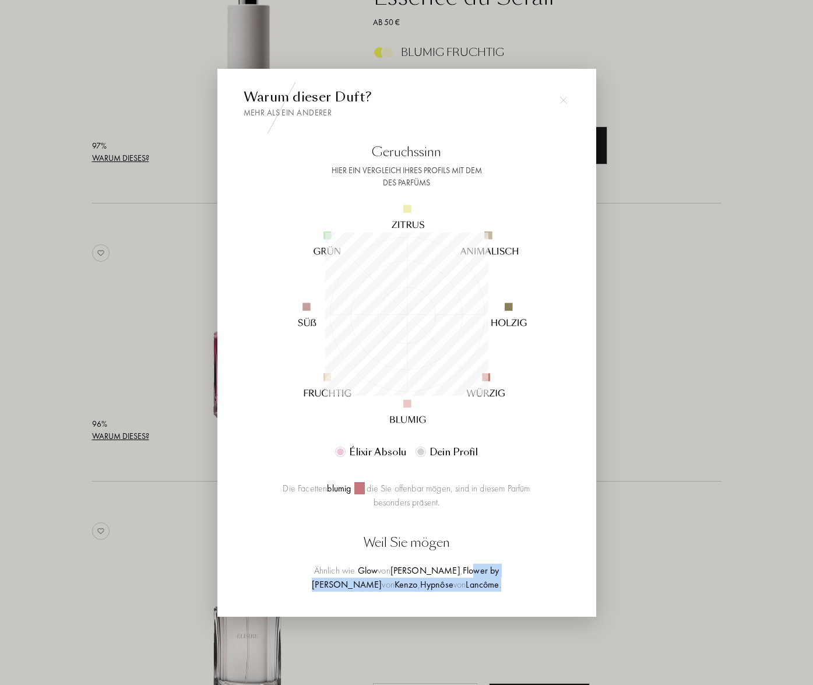
drag, startPoint x: 439, startPoint y: 569, endPoint x: 509, endPoint y: 586, distance: 72.1
click at [509, 586] on div "Ähnlich wie Glow von Jennifer Lopez , Flower by Kenzo Poppy Bouquet von Kenzo ,…" at bounding box center [406, 578] width 261 height 28
click at [617, 549] on div at bounding box center [406, 342] width 813 height 685
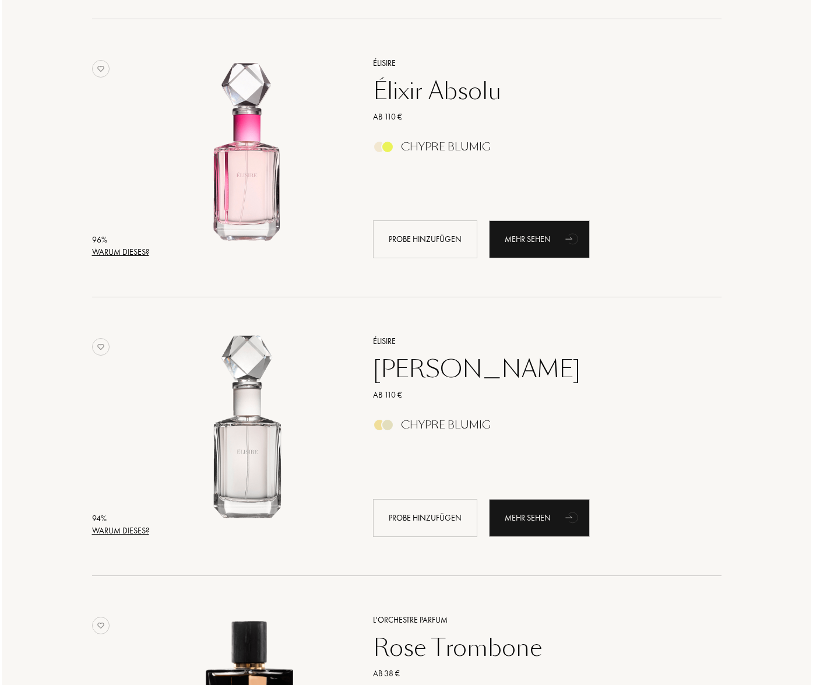
scroll to position [753, 0]
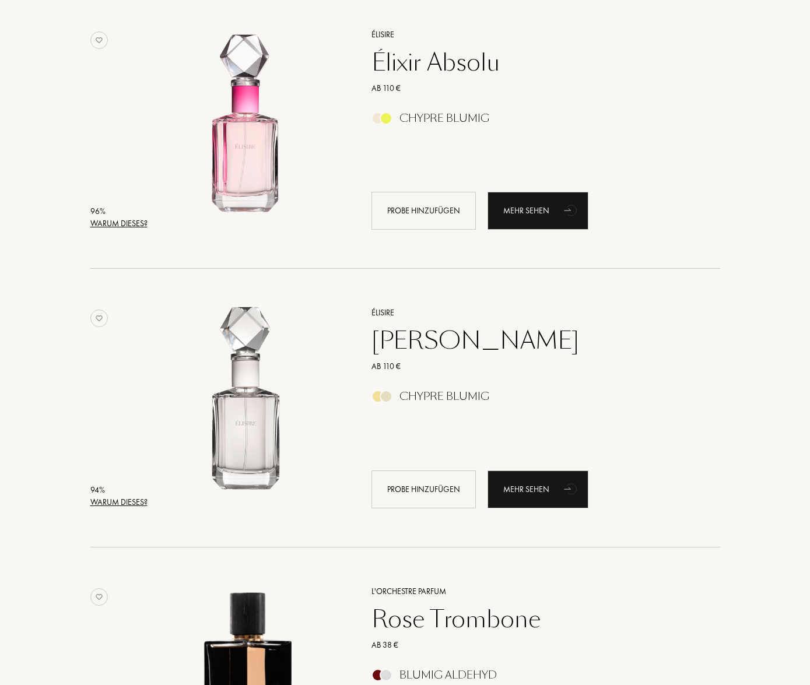
click at [101, 498] on div "Warum dieses?" at bounding box center [118, 502] width 57 height 12
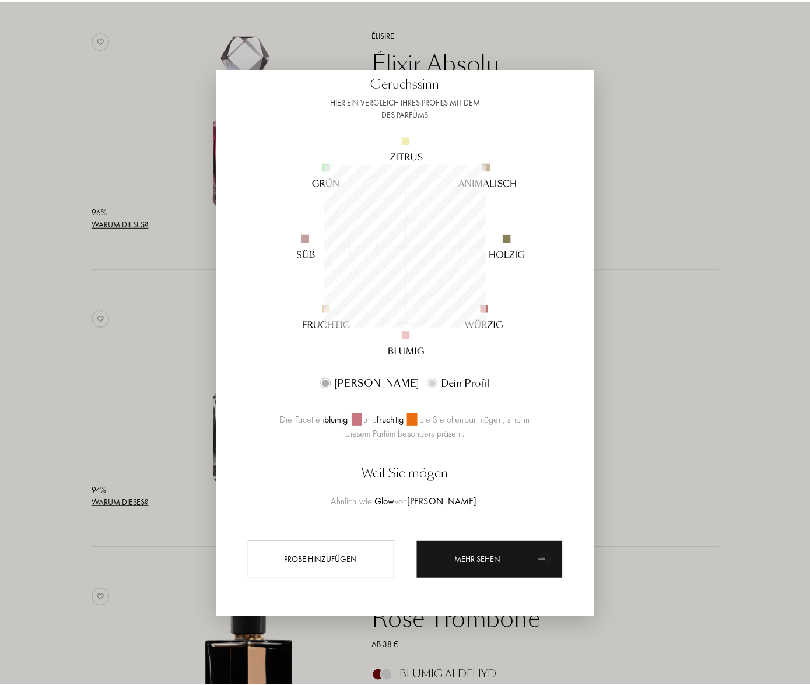
scroll to position [69, 0]
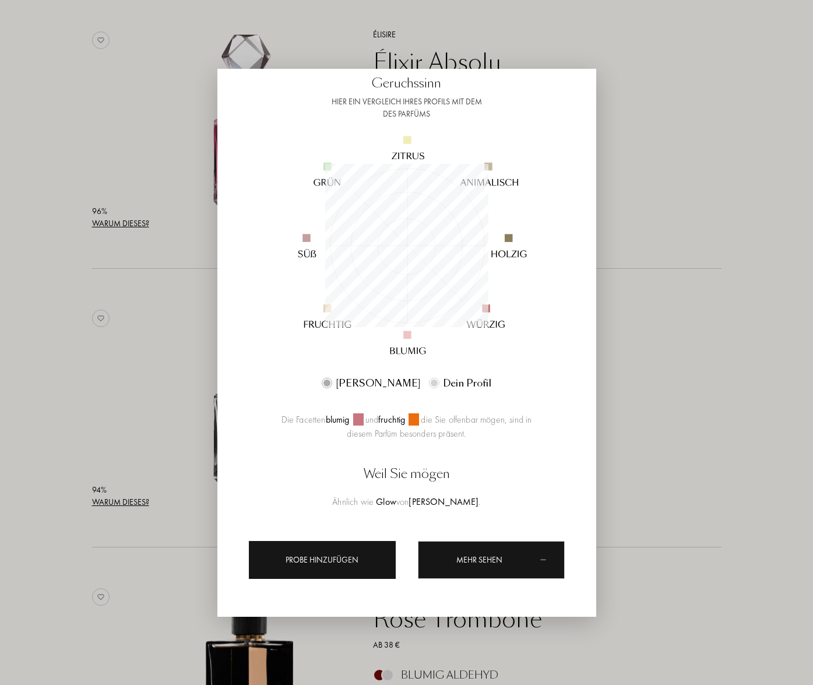
click at [356, 554] on div "Probe hinzufügen" at bounding box center [322, 560] width 147 height 38
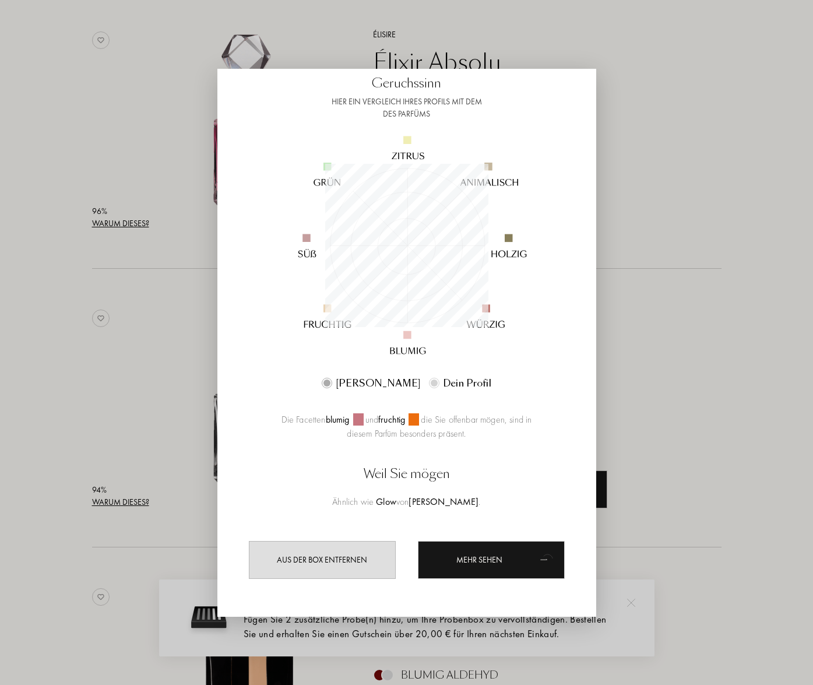
click at [629, 486] on div at bounding box center [406, 342] width 813 height 685
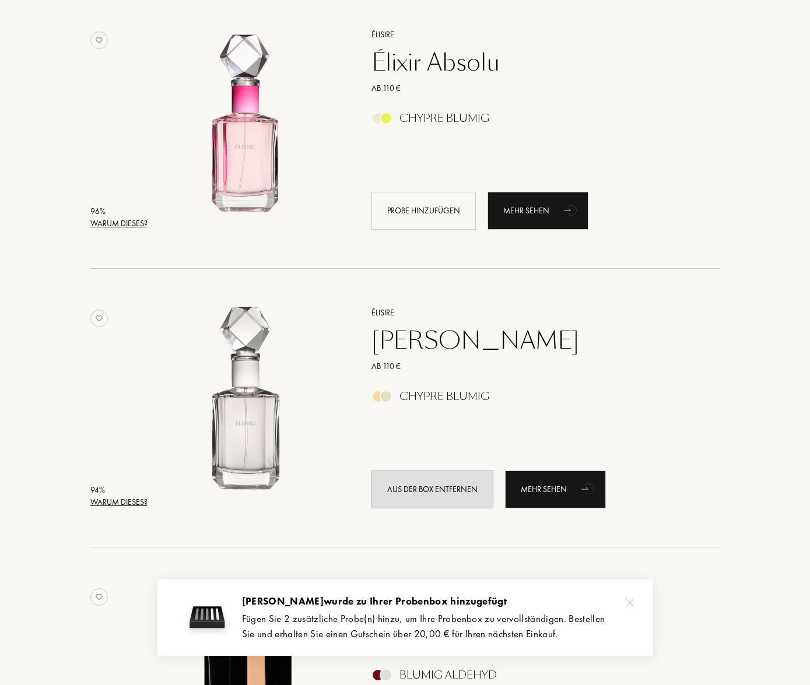
drag, startPoint x: 627, startPoint y: 600, endPoint x: 580, endPoint y: 571, distance: 55.2
click at [627, 600] on img at bounding box center [629, 603] width 8 height 8
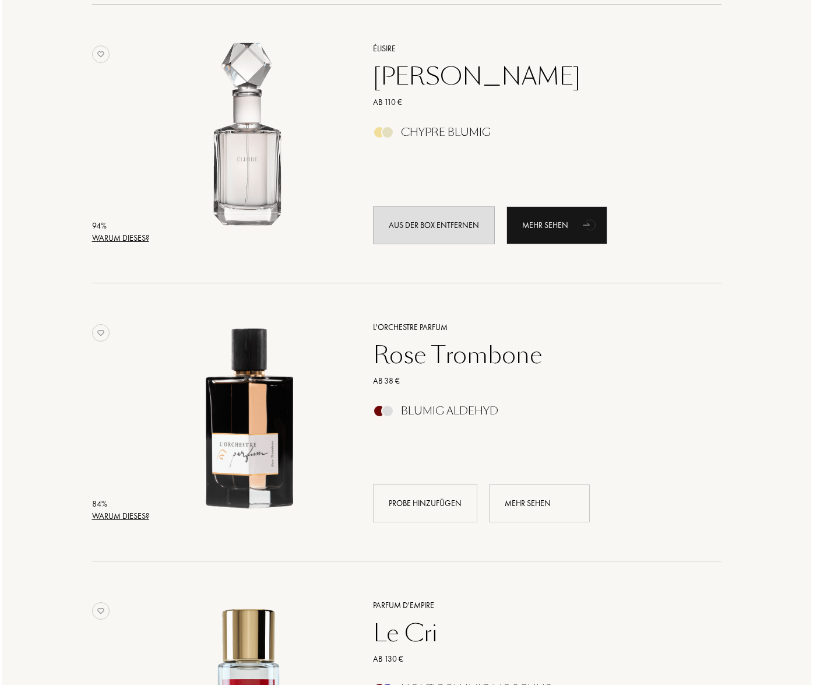
scroll to position [1020, 0]
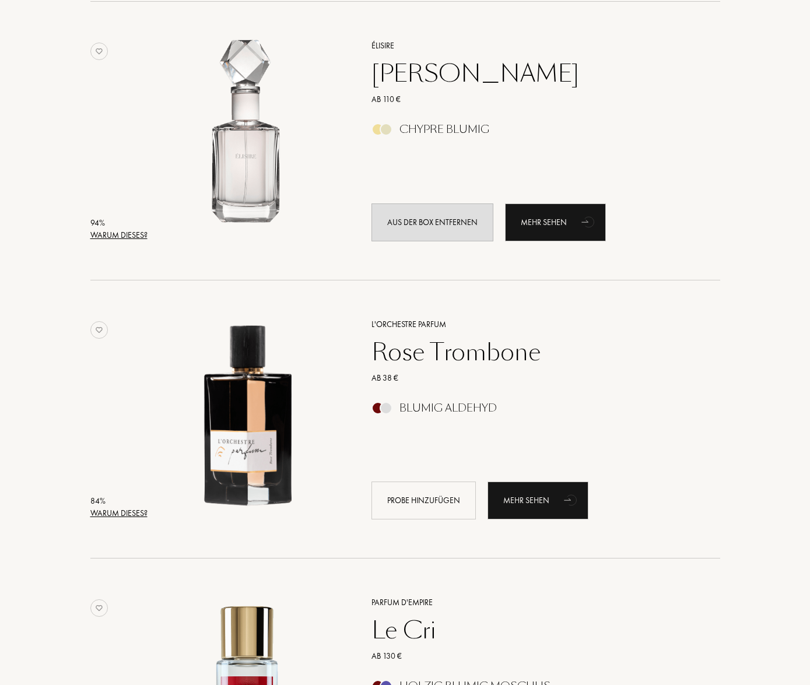
click at [138, 511] on div "Warum dieses?" at bounding box center [118, 513] width 57 height 12
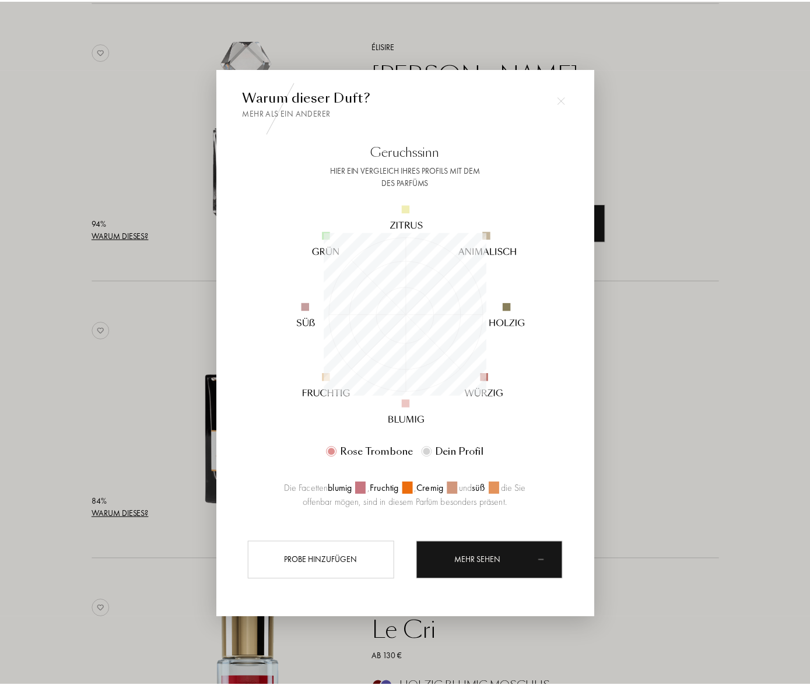
scroll to position [163, 163]
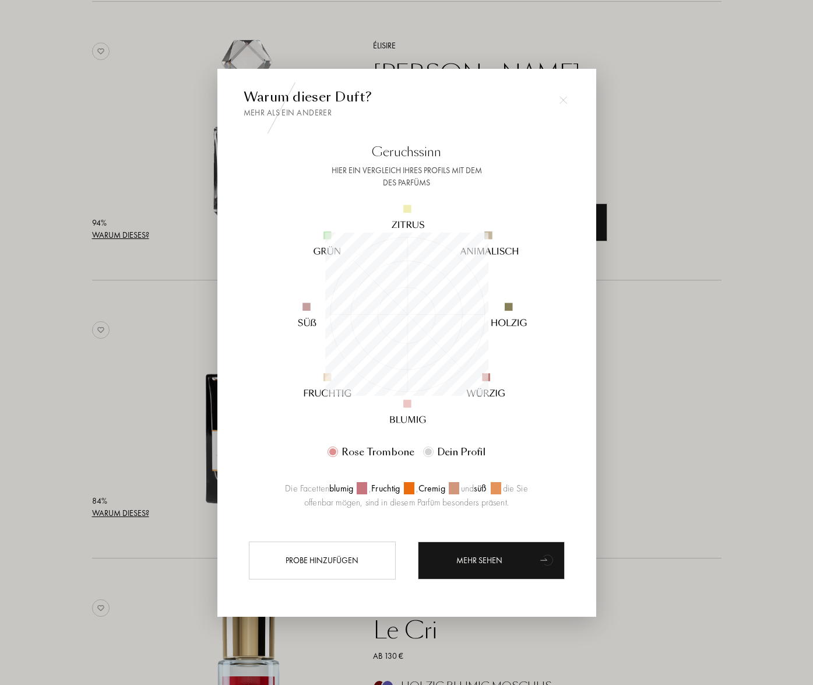
click at [561, 96] on div at bounding box center [563, 100] width 23 height 23
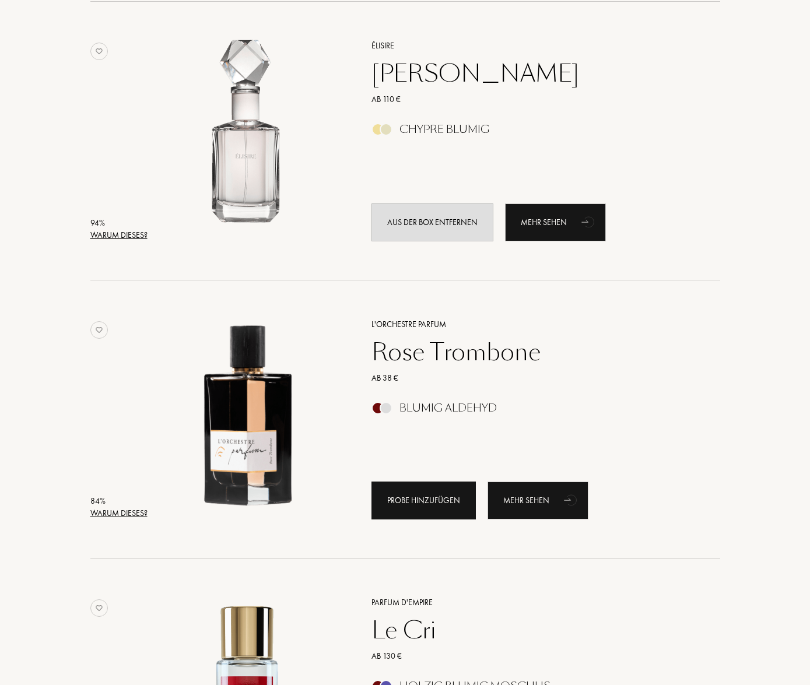
click at [432, 502] on div "Probe hinzufügen" at bounding box center [423, 501] width 104 height 38
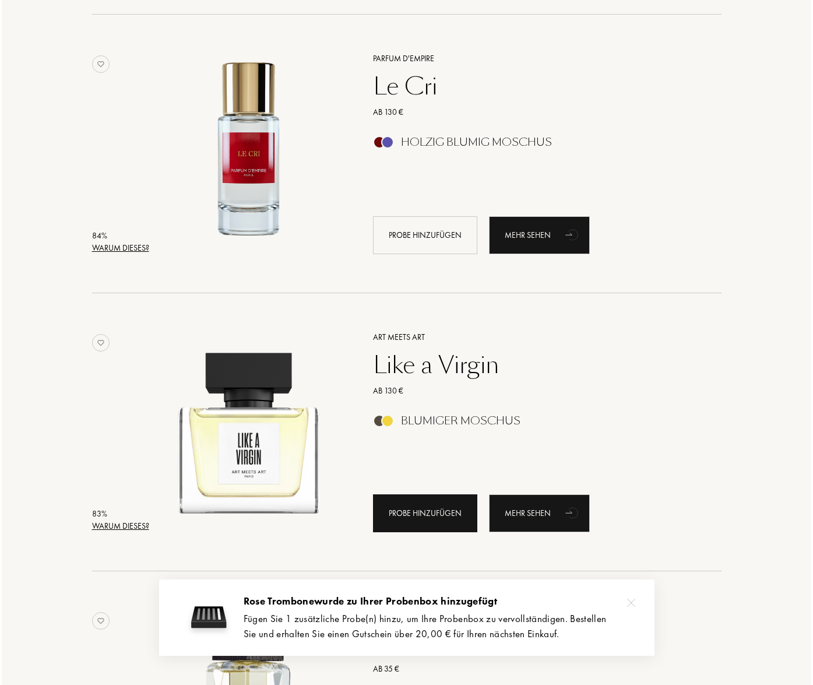
scroll to position [1573, 0]
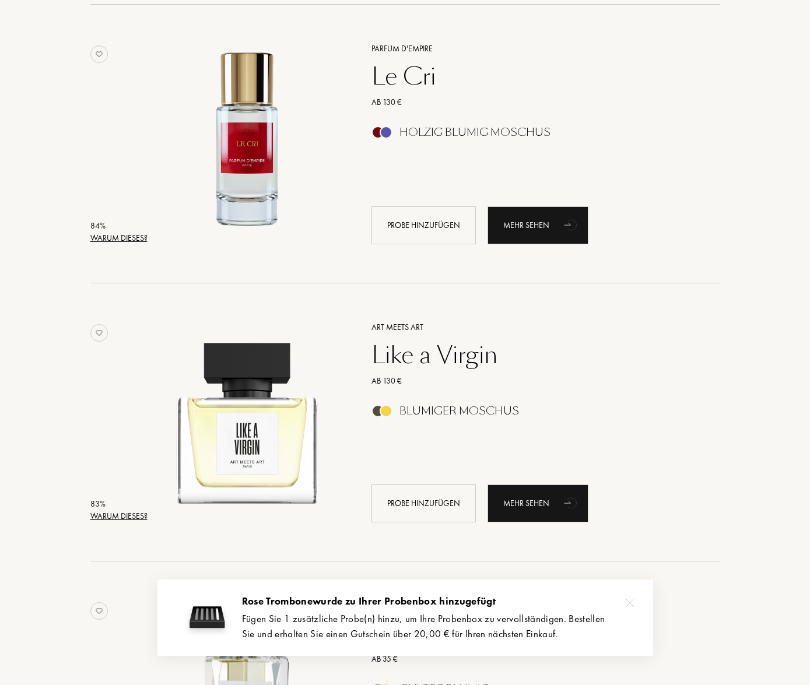
click at [119, 519] on div "Warum dieses?" at bounding box center [118, 516] width 57 height 12
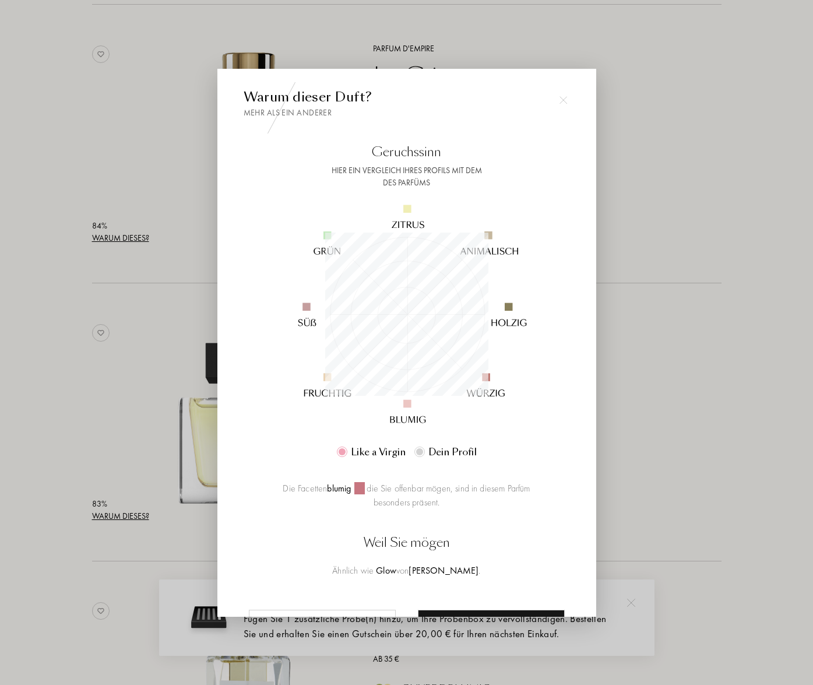
scroll to position [163, 163]
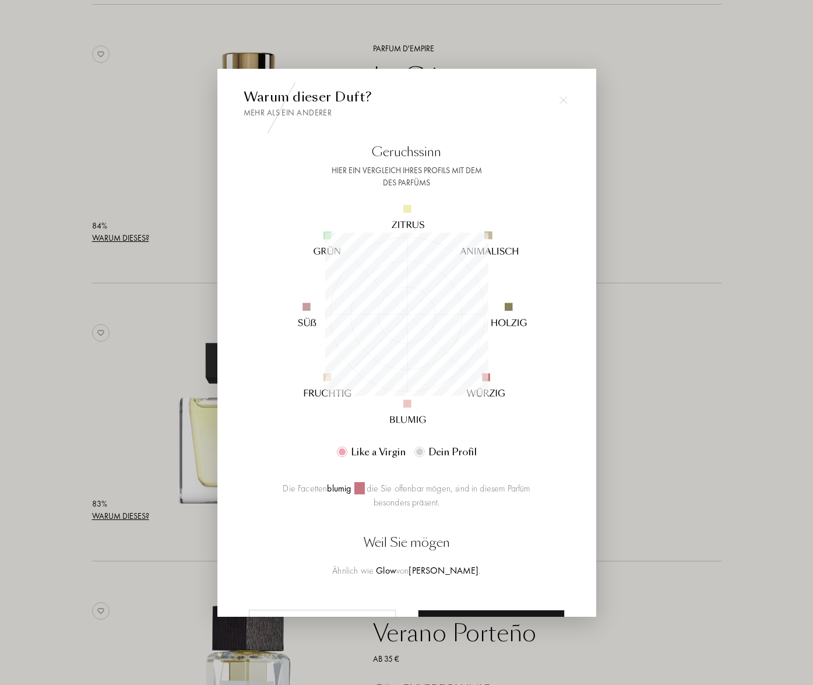
click at [672, 488] on div at bounding box center [406, 342] width 813 height 685
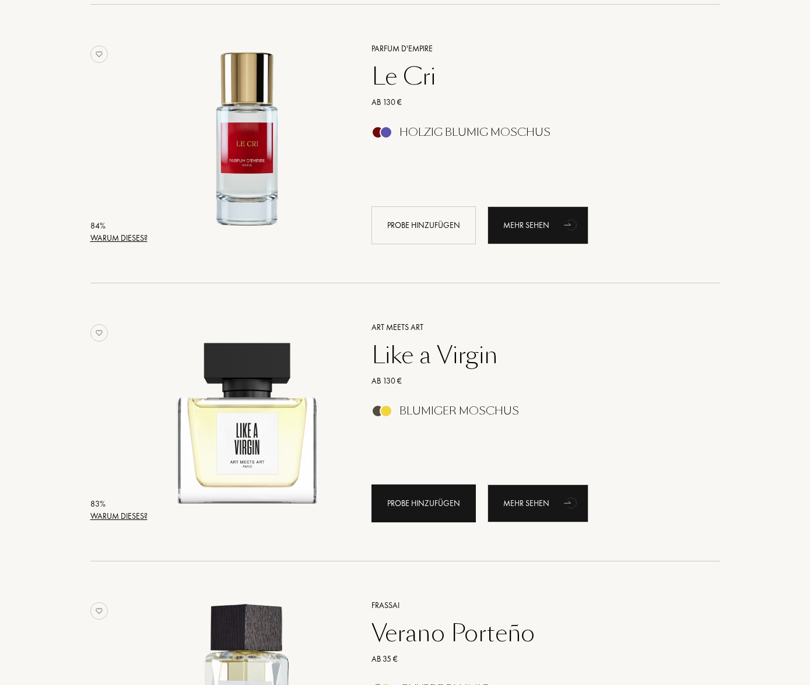
click at [407, 504] on div "Probe hinzufügen" at bounding box center [423, 503] width 104 height 38
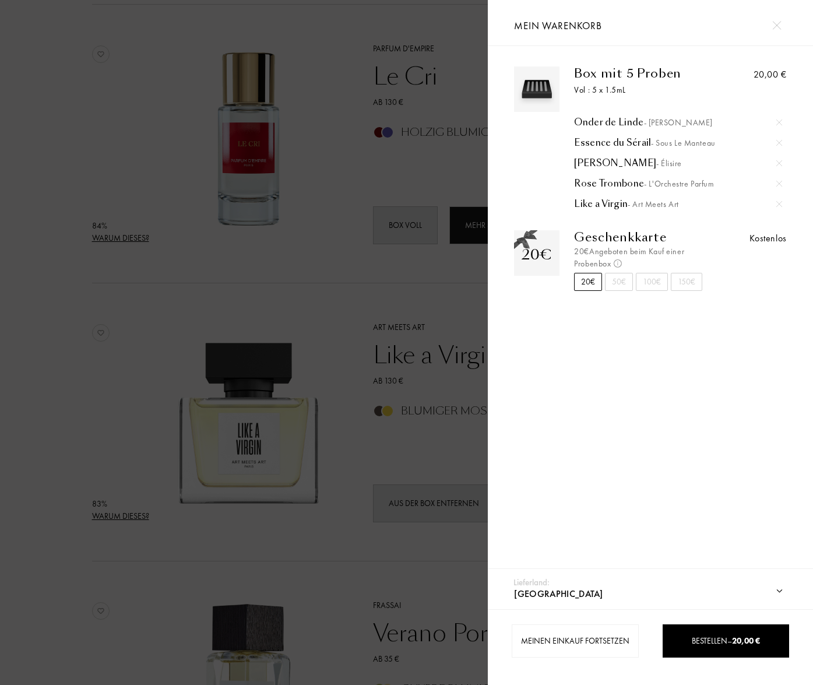
drag, startPoint x: 595, startPoint y: 252, endPoint x: 642, endPoint y: 258, distance: 46.9
click at [644, 257] on div "20€ Angeboten beim Kauf einer Probenbox Nicht kumulierbar und nur gültig für de…" at bounding box center [646, 257] width 145 height 24
click at [741, 639] on span "20,00 €" at bounding box center [746, 640] width 28 height 10
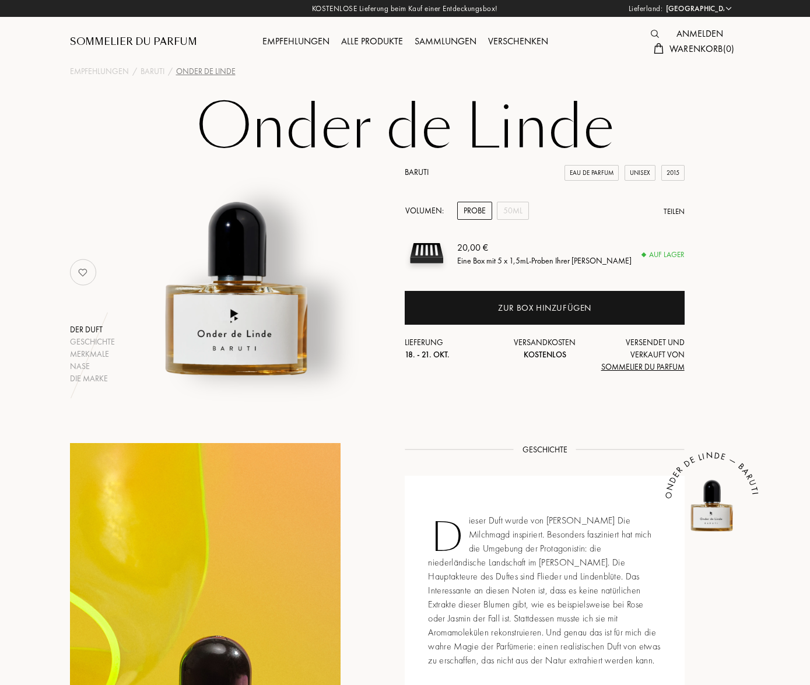
select select "DE"
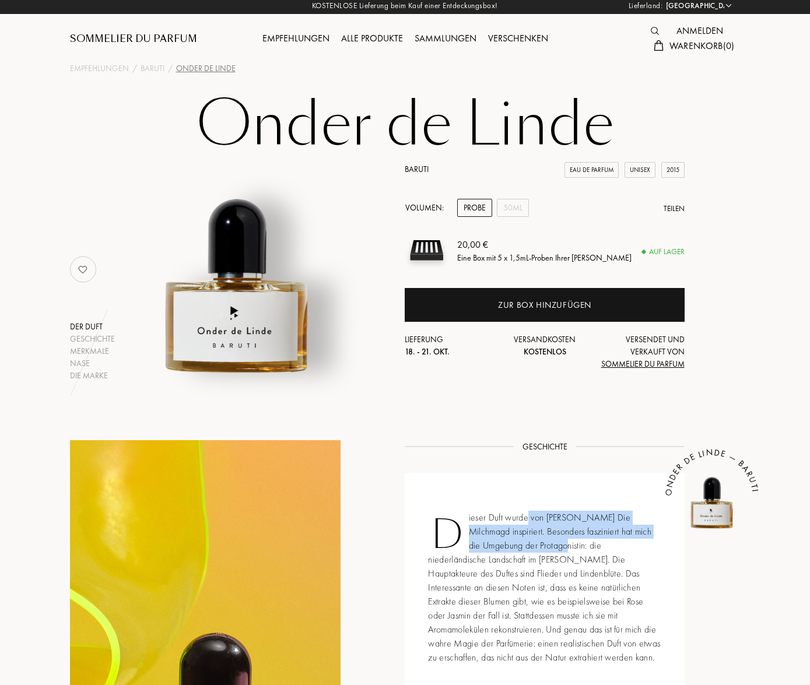
drag, startPoint x: 530, startPoint y: 515, endPoint x: 572, endPoint y: 547, distance: 52.8
click at [572, 547] on div "Dieser Duft wurde von [PERSON_NAME] Die Milchmagd inspiriert. Besonders faszini…" at bounding box center [544, 588] width 279 height 230
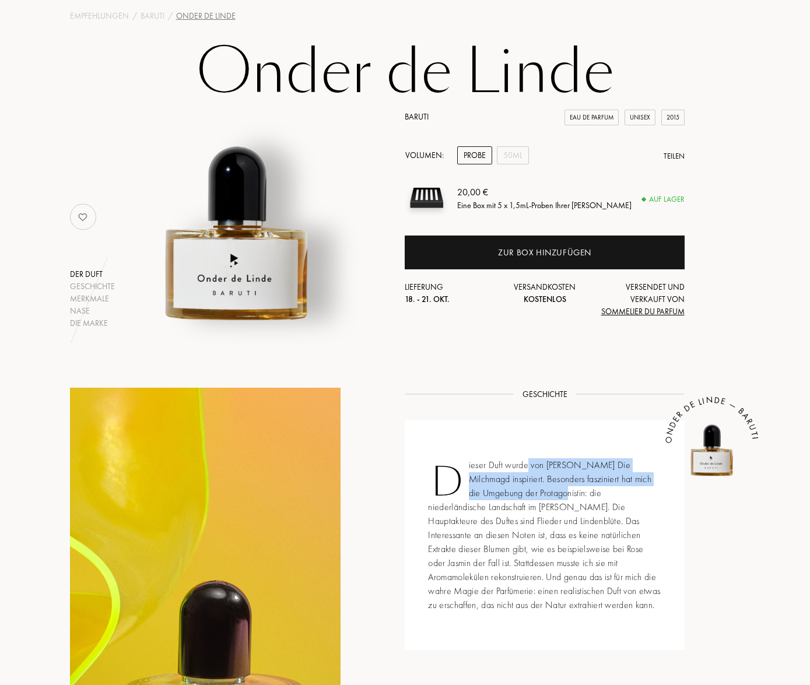
scroll to position [66, 0]
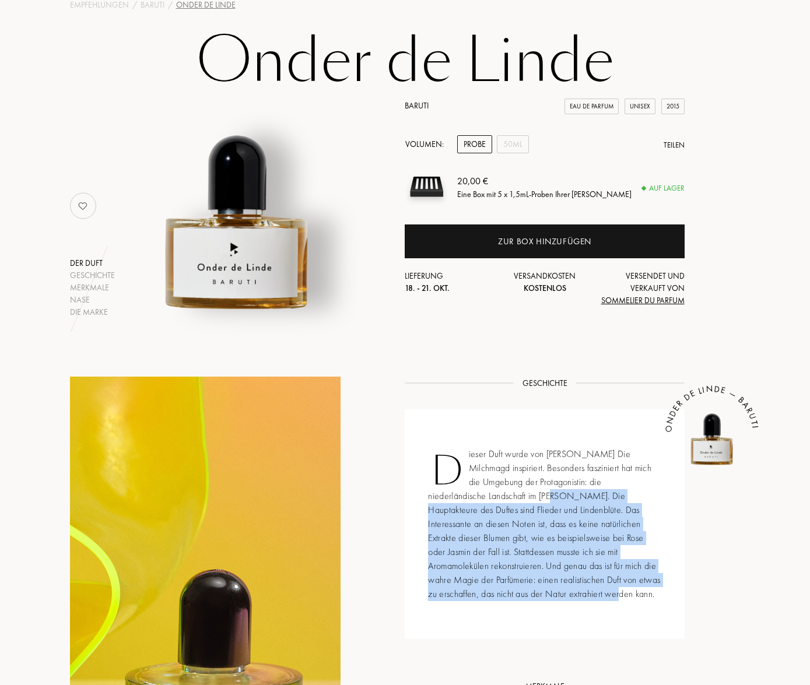
drag, startPoint x: 518, startPoint y: 501, endPoint x: 645, endPoint y: 604, distance: 163.3
click at [649, 607] on div "Dieser Duft wurde von Vermeers Die Milchmagd inspiriert. Besonders fasziniert h…" at bounding box center [544, 524] width 279 height 230
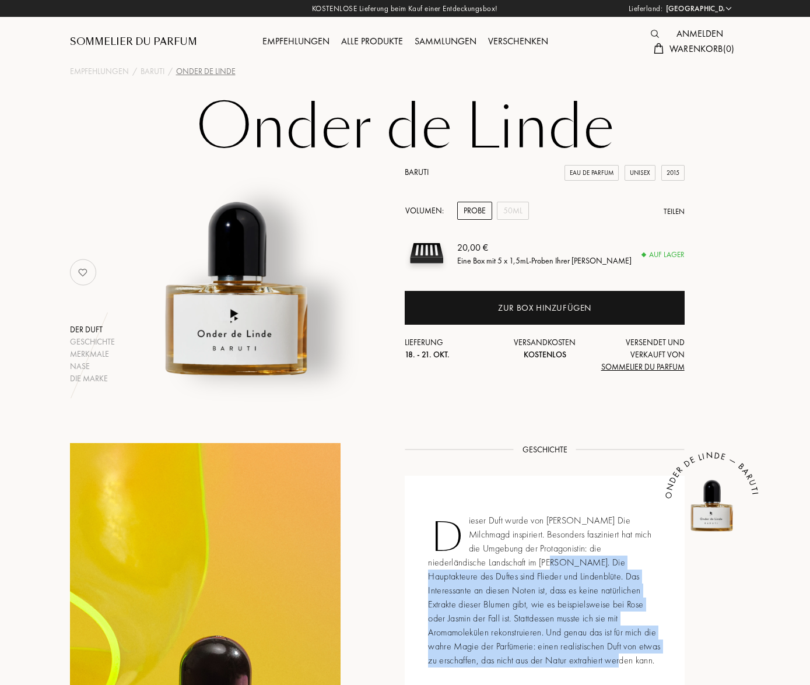
scroll to position [0, 0]
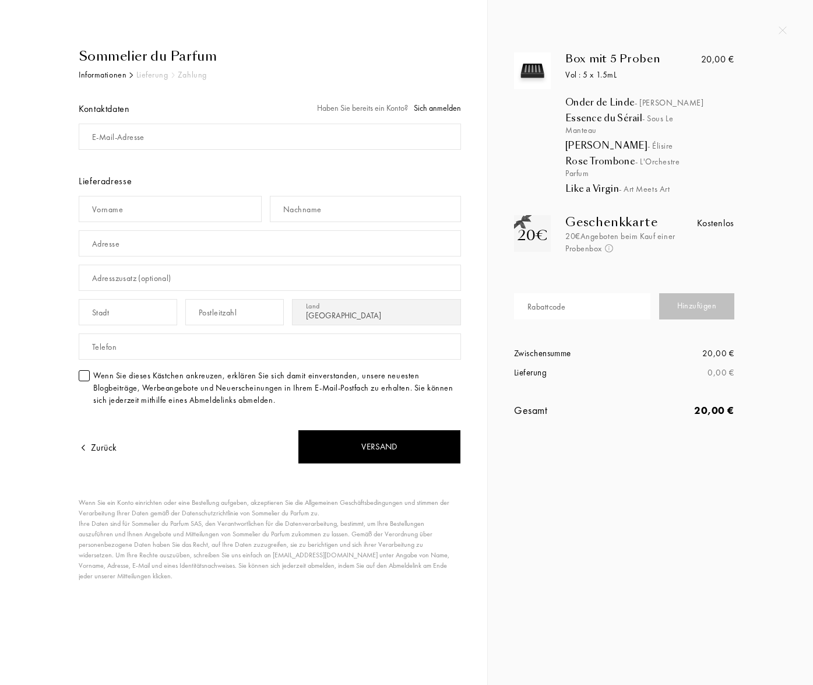
select select "DE"
click at [561, 312] on div "Rabattcode" at bounding box center [547, 307] width 38 height 12
paste input "[PERSON_NAME]-5"
click at [674, 308] on div "Hinzufügen" at bounding box center [697, 306] width 76 height 26
click at [607, 298] on input "[PERSON_NAME]-5" at bounding box center [582, 306] width 136 height 26
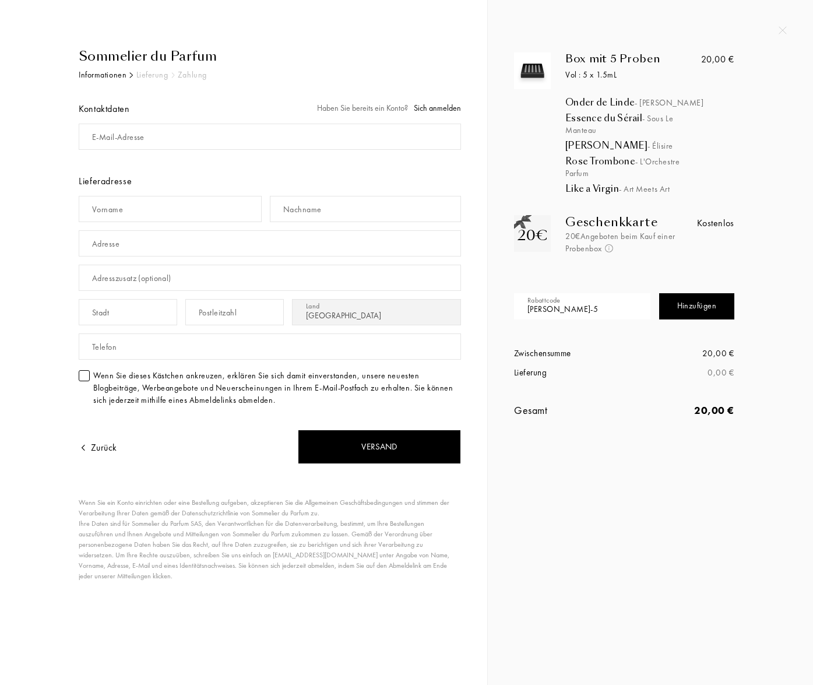
click at [603, 304] on input "[PERSON_NAME]-5" at bounding box center [582, 306] width 136 height 26
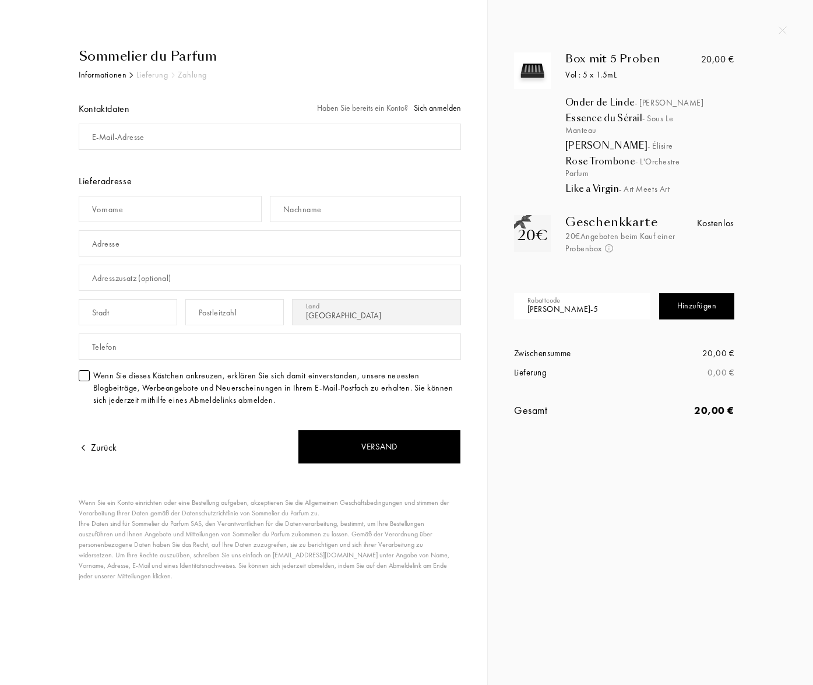
paste input "BLACKFRIDAY"
type input "BLACKFRIDAY"
click at [693, 303] on div "Hinzufügen" at bounding box center [697, 306] width 76 height 26
click at [202, 211] on input "text" at bounding box center [170, 209] width 183 height 26
type input "[PERSON_NAME]"
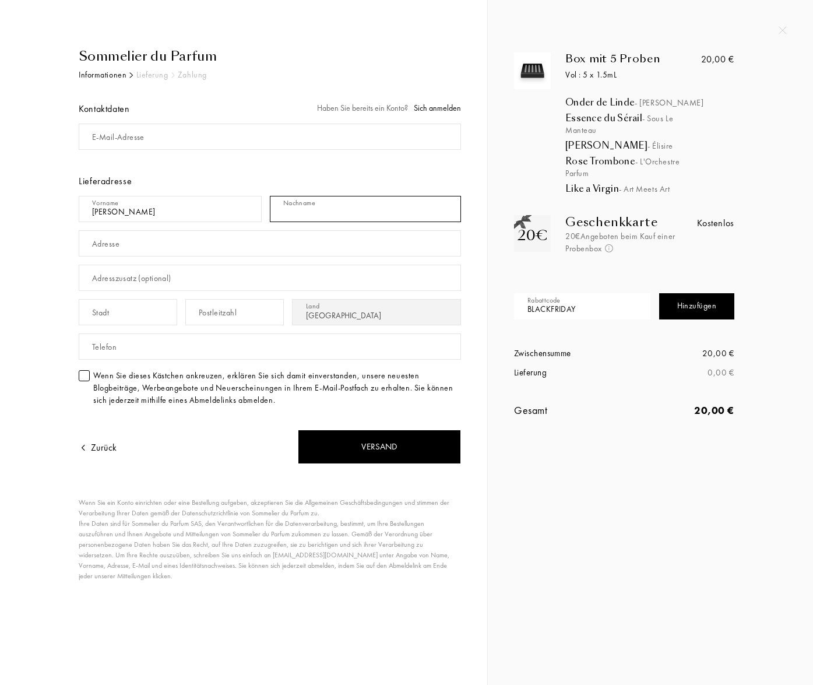
click at [354, 214] on input "text" at bounding box center [365, 209] width 191 height 26
